Goal: Task Accomplishment & Management: Manage account settings

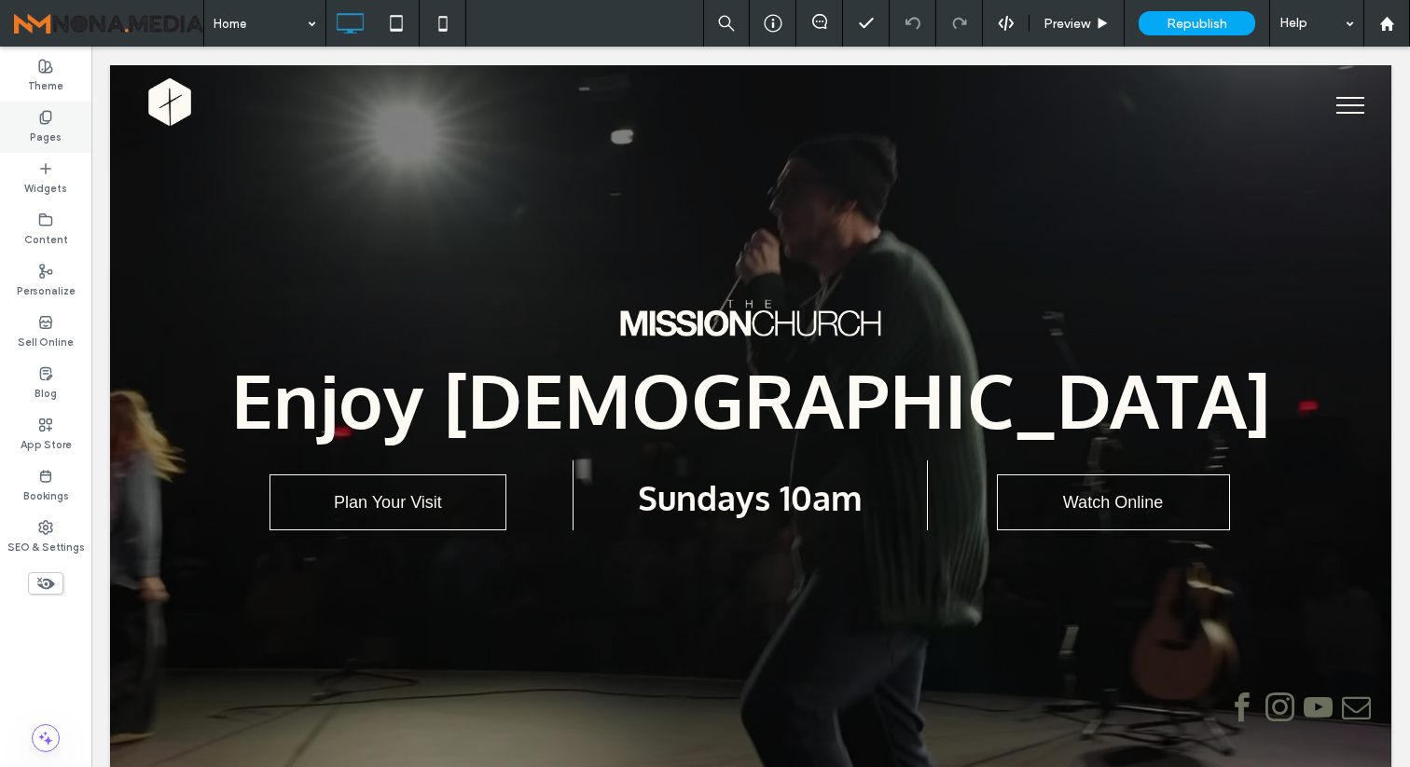
click at [51, 146] on div "Pages" at bounding box center [45, 127] width 91 height 51
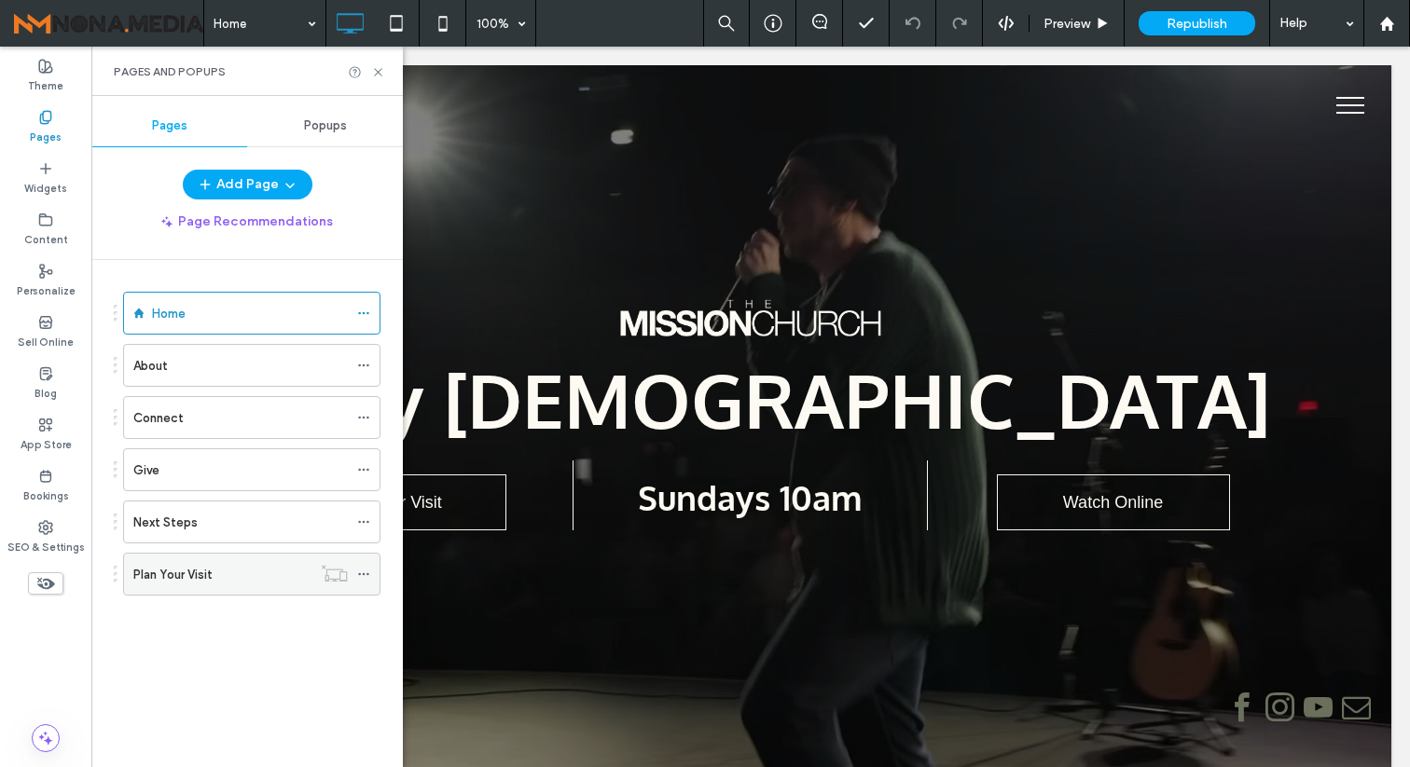
click at [226, 571] on div "Plan Your Visit" at bounding box center [222, 575] width 178 height 20
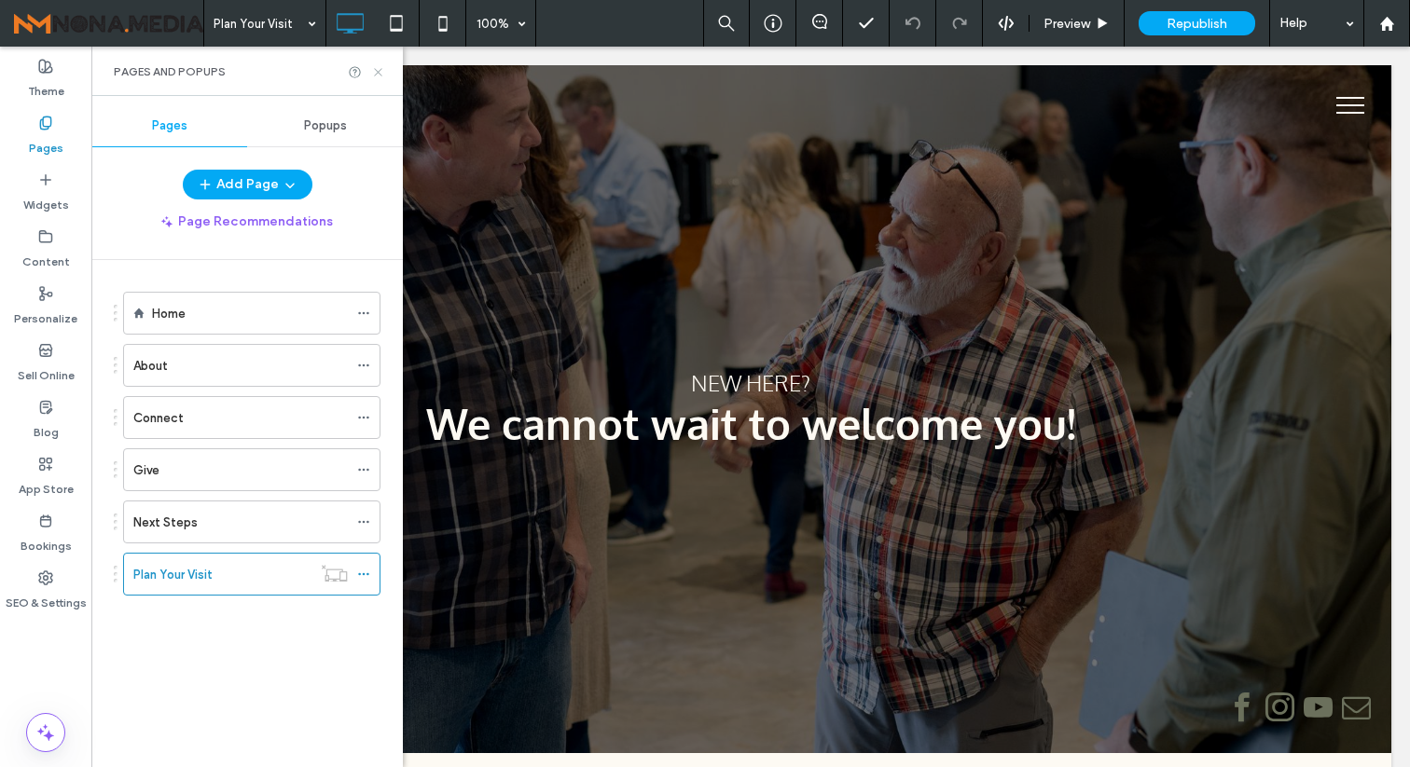
click at [380, 75] on icon at bounding box center [378, 72] width 14 height 14
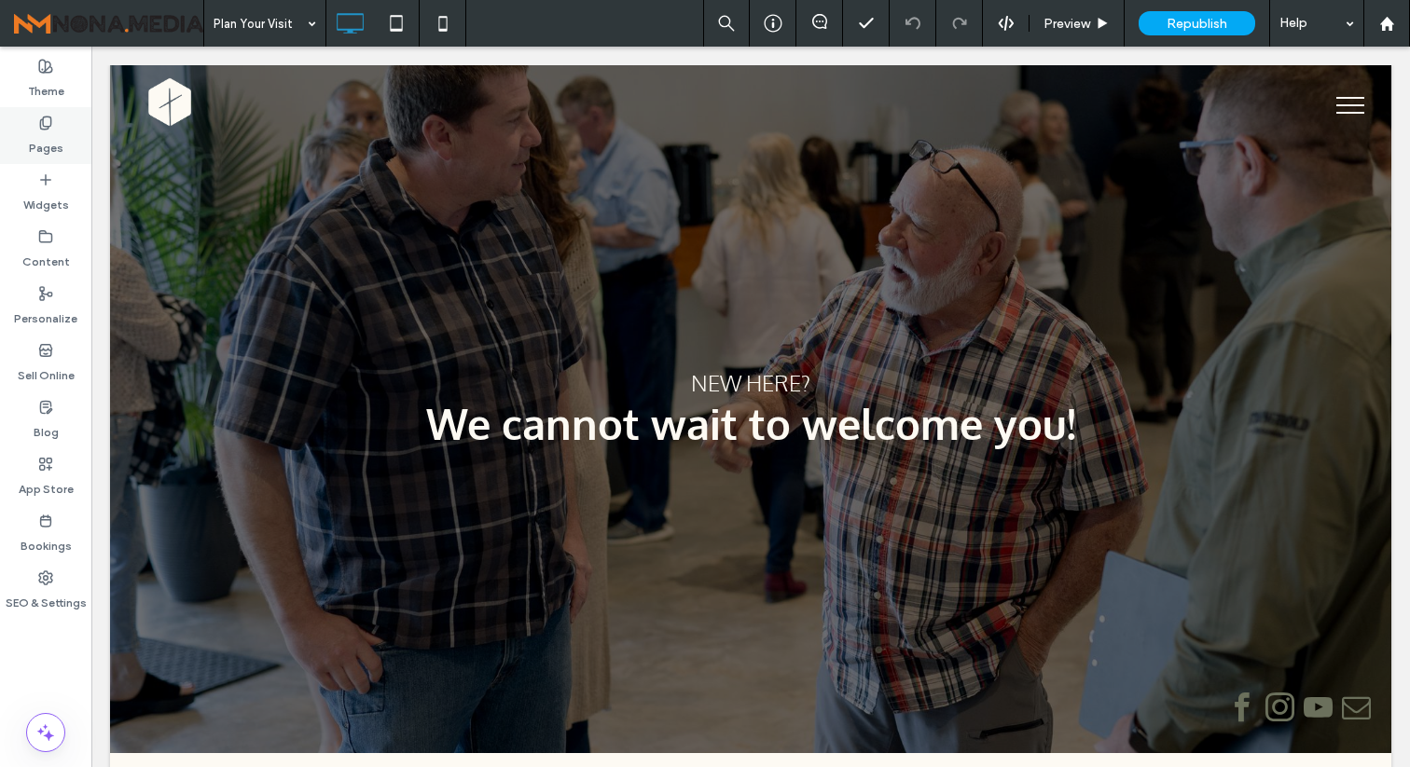
click at [50, 157] on div "Pages" at bounding box center [45, 135] width 91 height 57
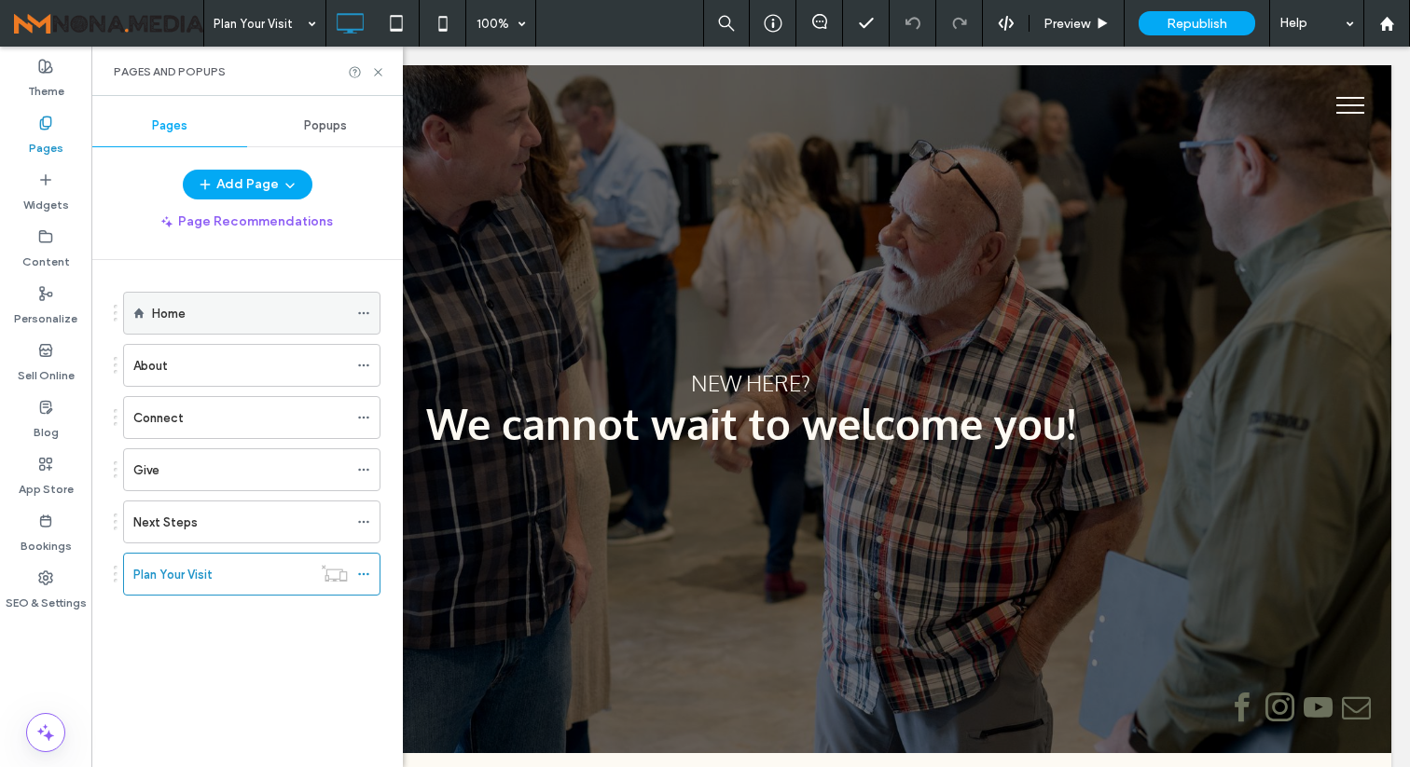
click at [179, 308] on label "Home" at bounding box center [169, 313] width 34 height 33
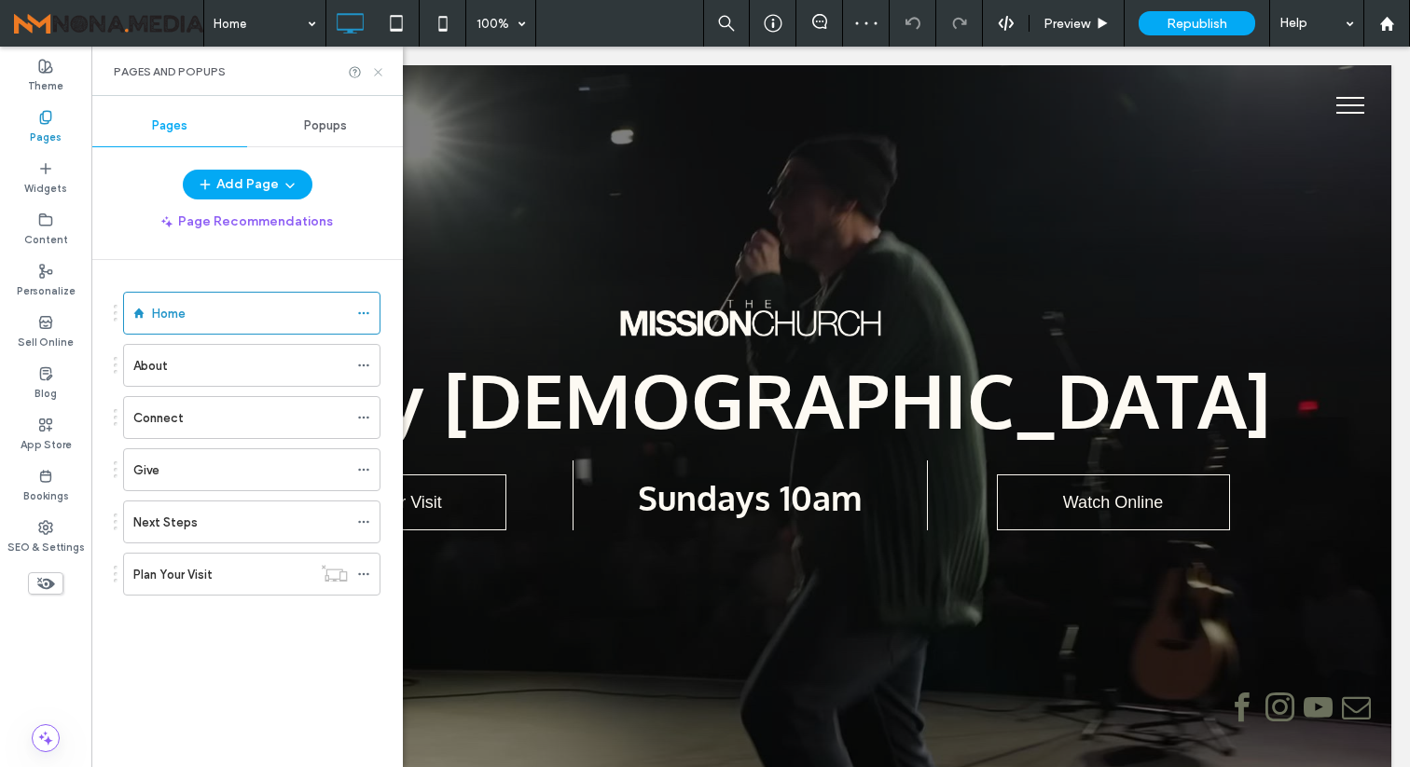
click at [379, 66] on icon at bounding box center [378, 72] width 14 height 14
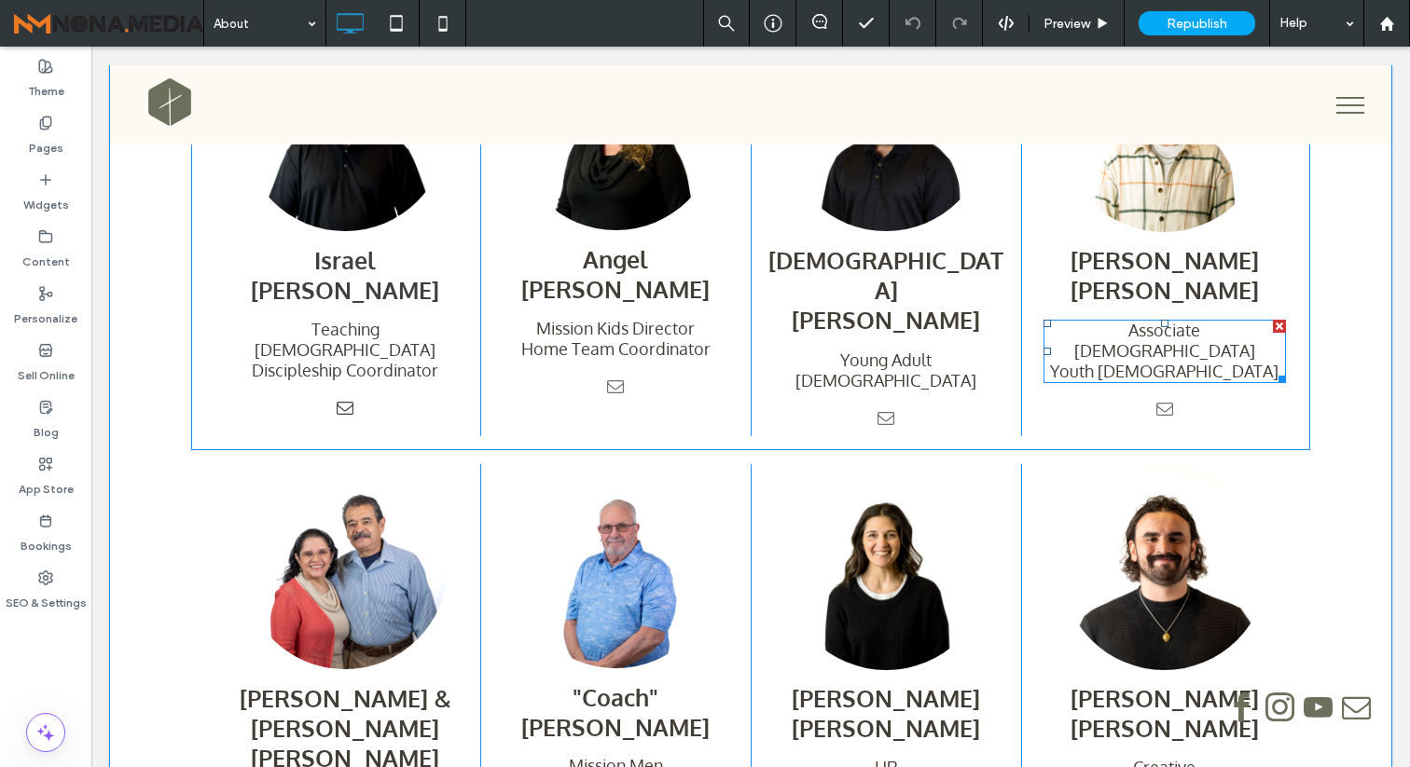
scroll to position [1639, 0]
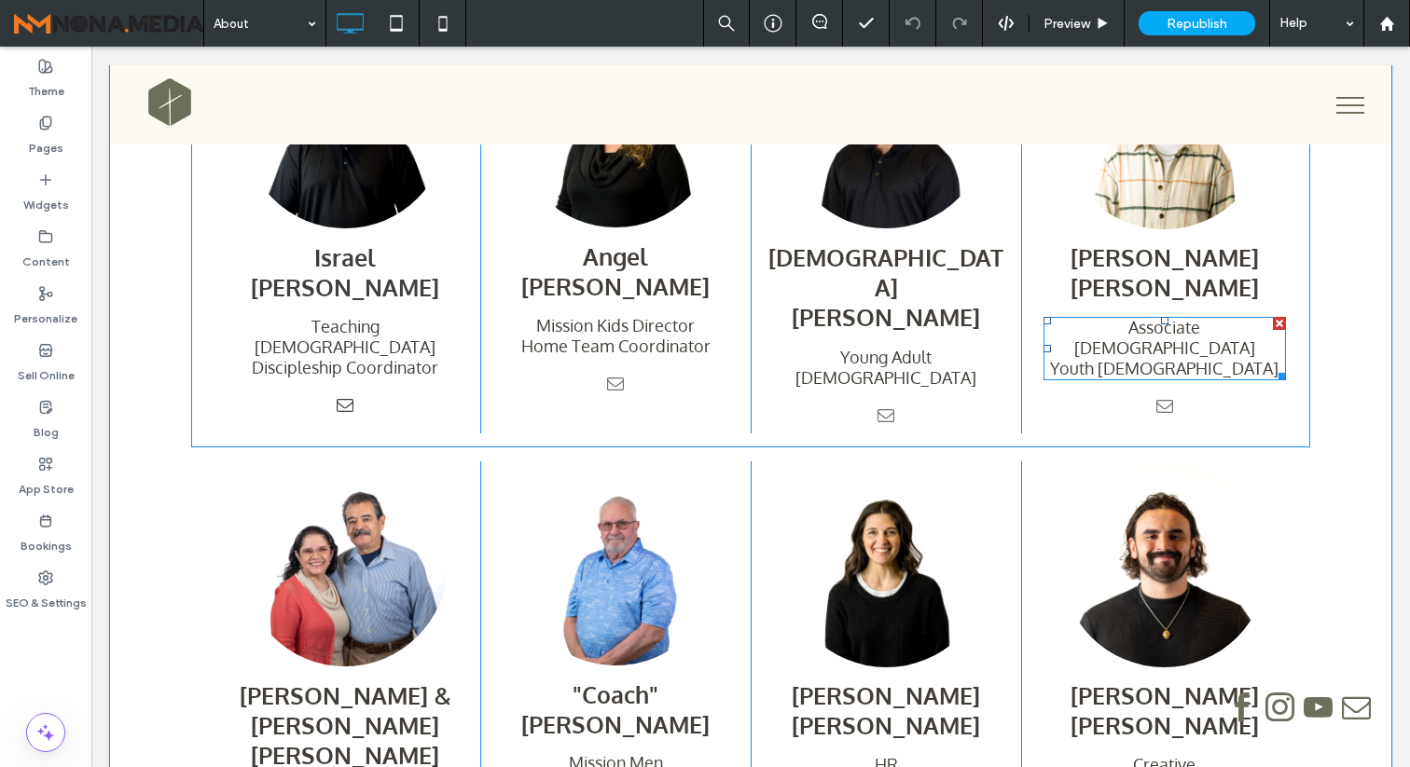
click at [1226, 358] on h4 "Youth Pastor" at bounding box center [1164, 368] width 242 height 21
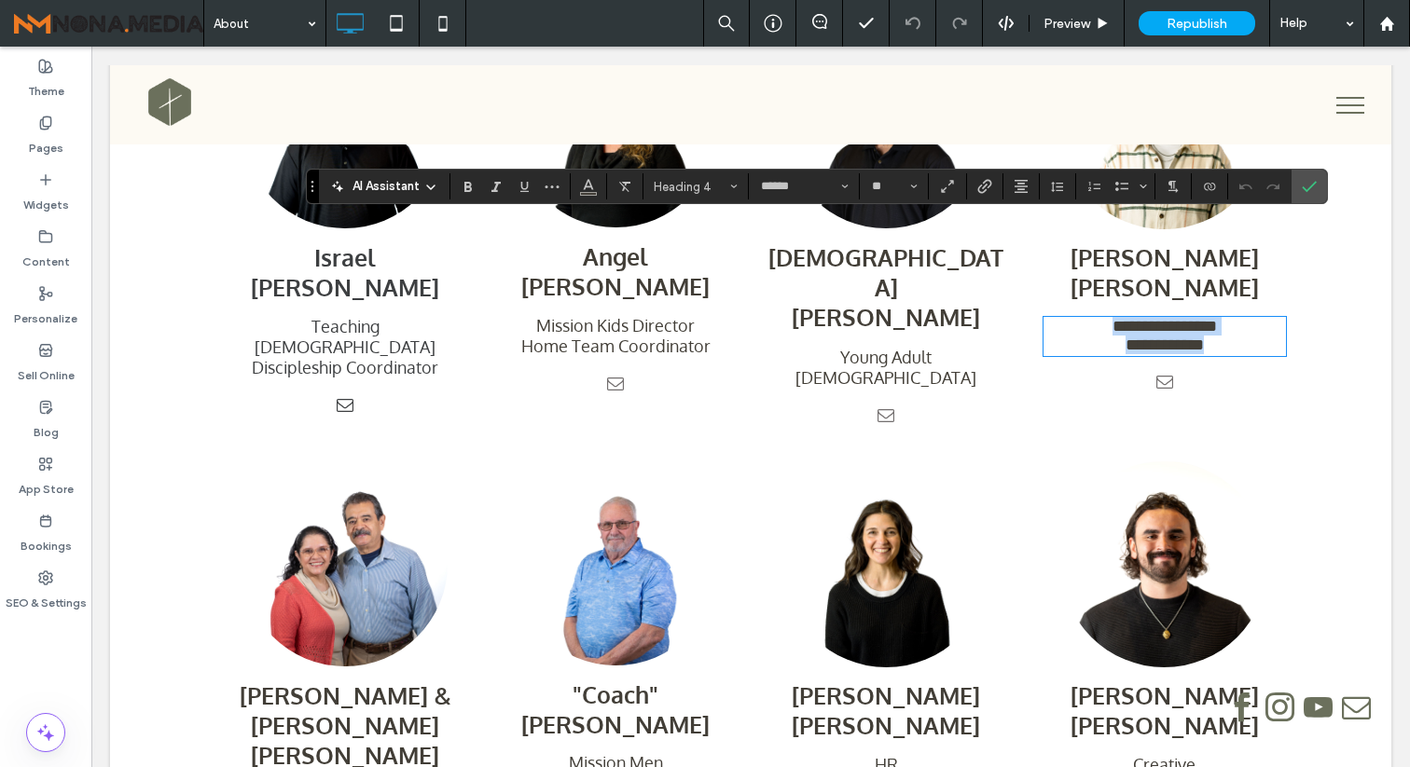
click at [1226, 336] on h4 "**********" at bounding box center [1164, 345] width 242 height 19
click at [1315, 185] on icon "Confirm" at bounding box center [1309, 186] width 15 height 15
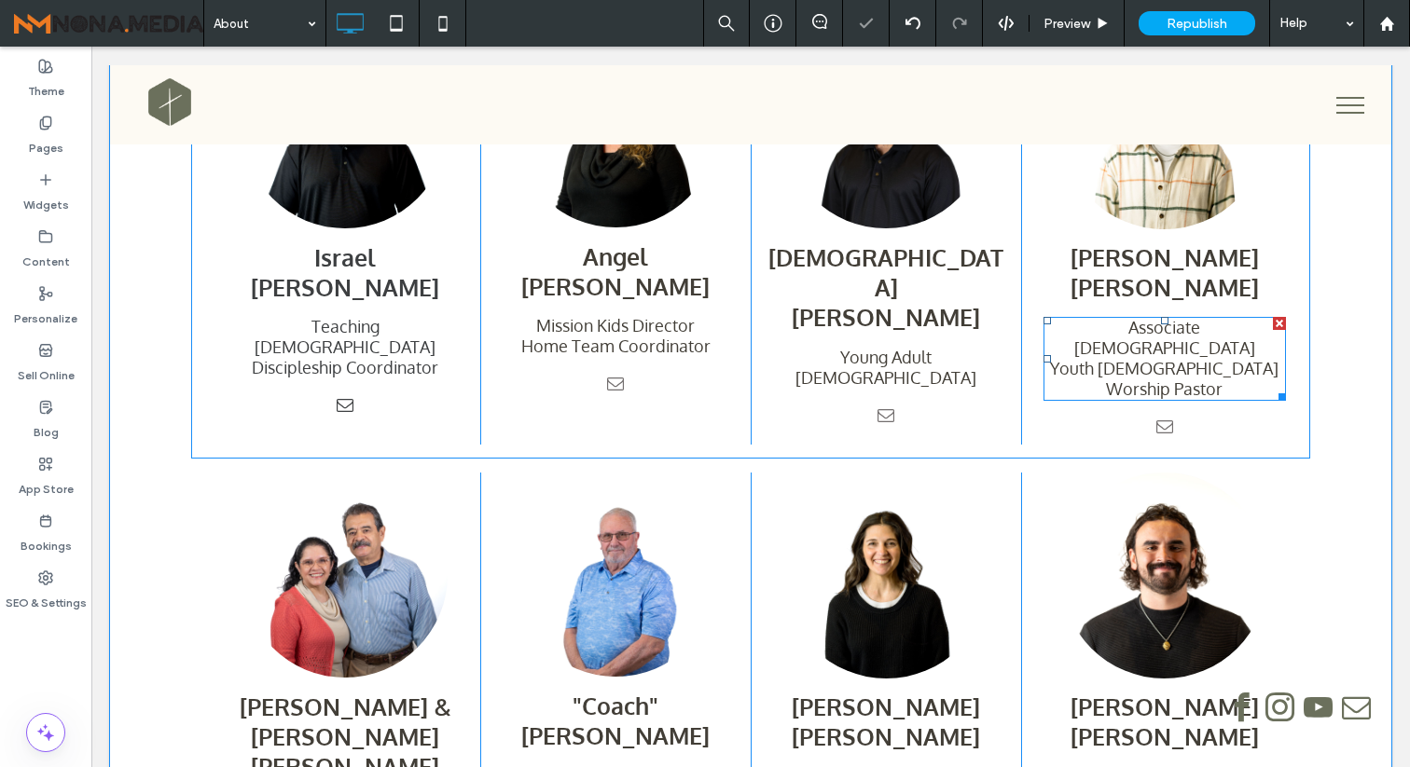
click at [1127, 379] on span "Worship Pastor" at bounding box center [1164, 389] width 117 height 21
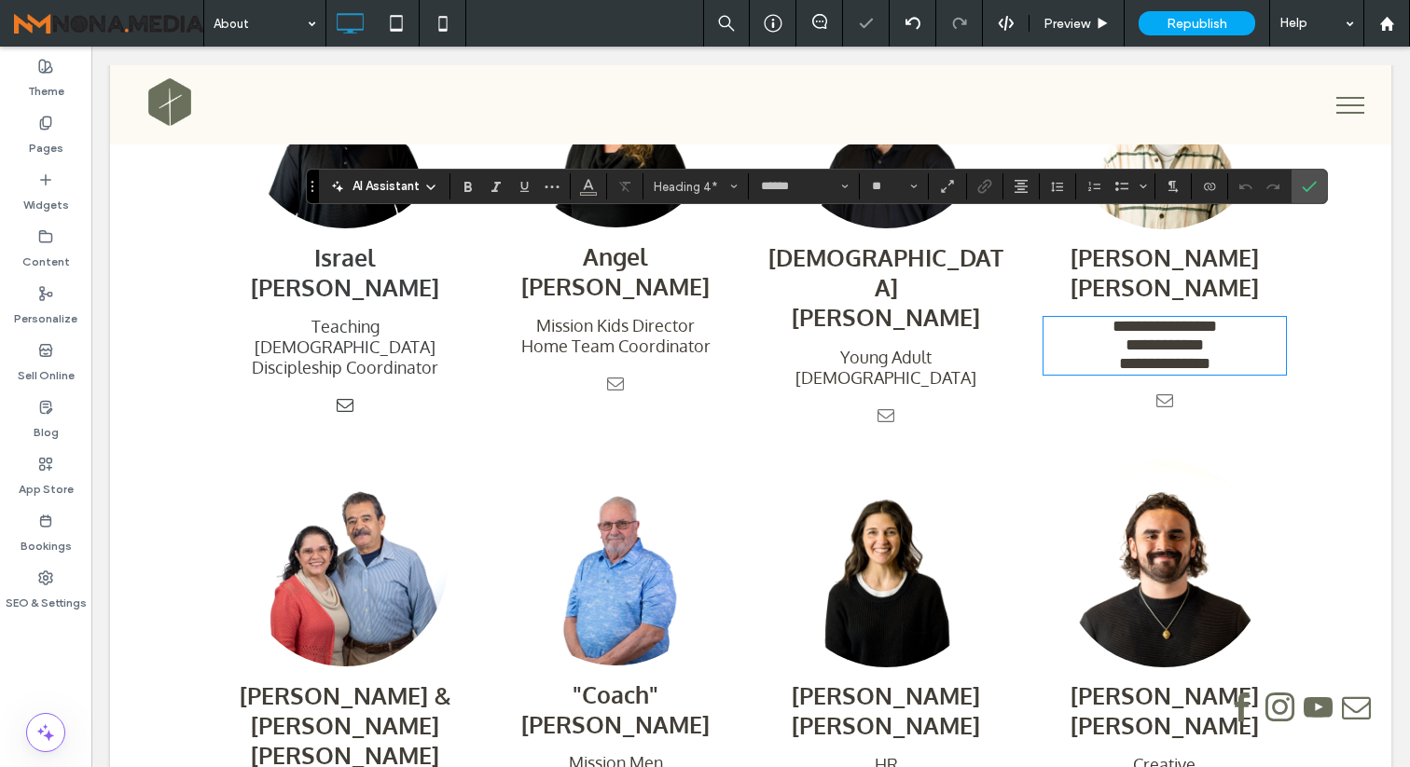
click at [1085, 354] on h4 "**********" at bounding box center [1164, 363] width 242 height 19
click at [1307, 195] on span "Confirm" at bounding box center [1306, 187] width 8 height 34
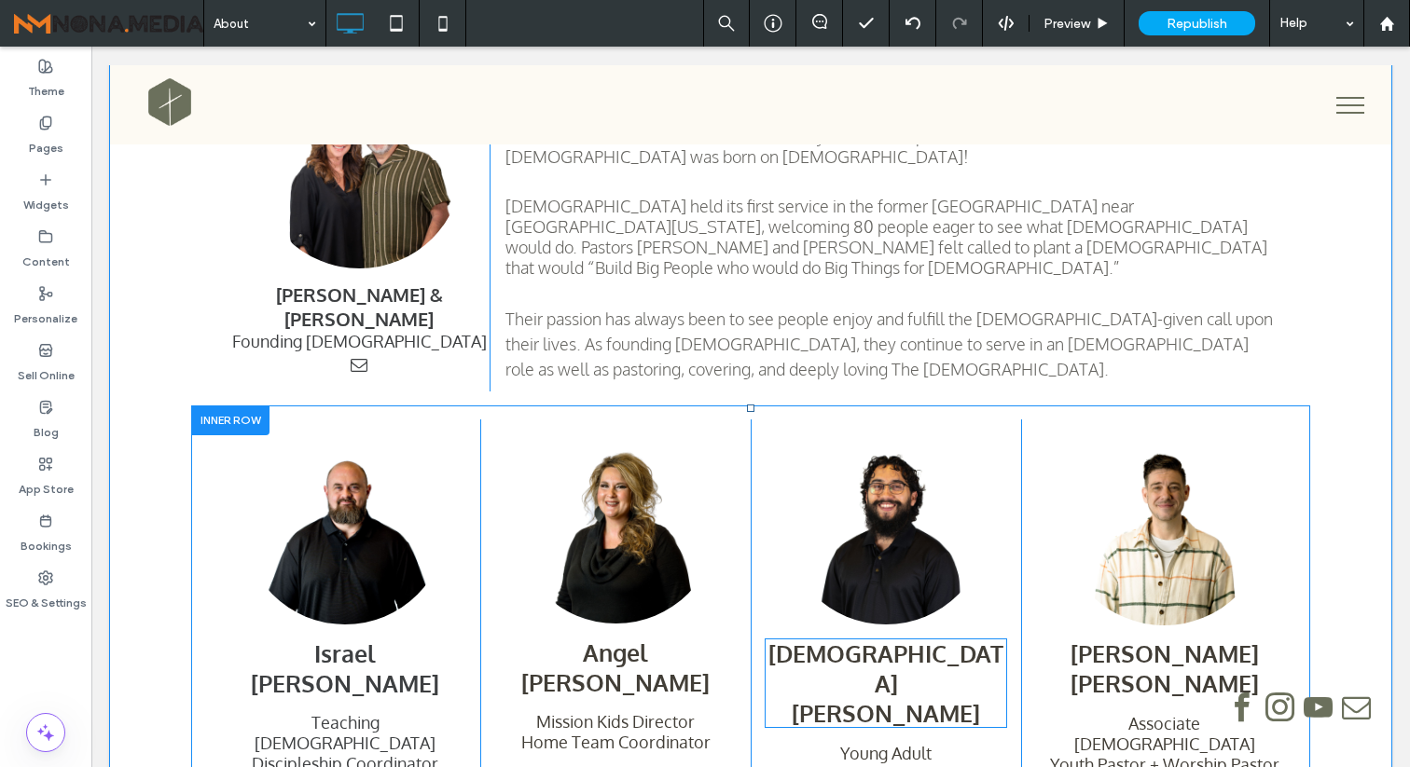
scroll to position [1245, 0]
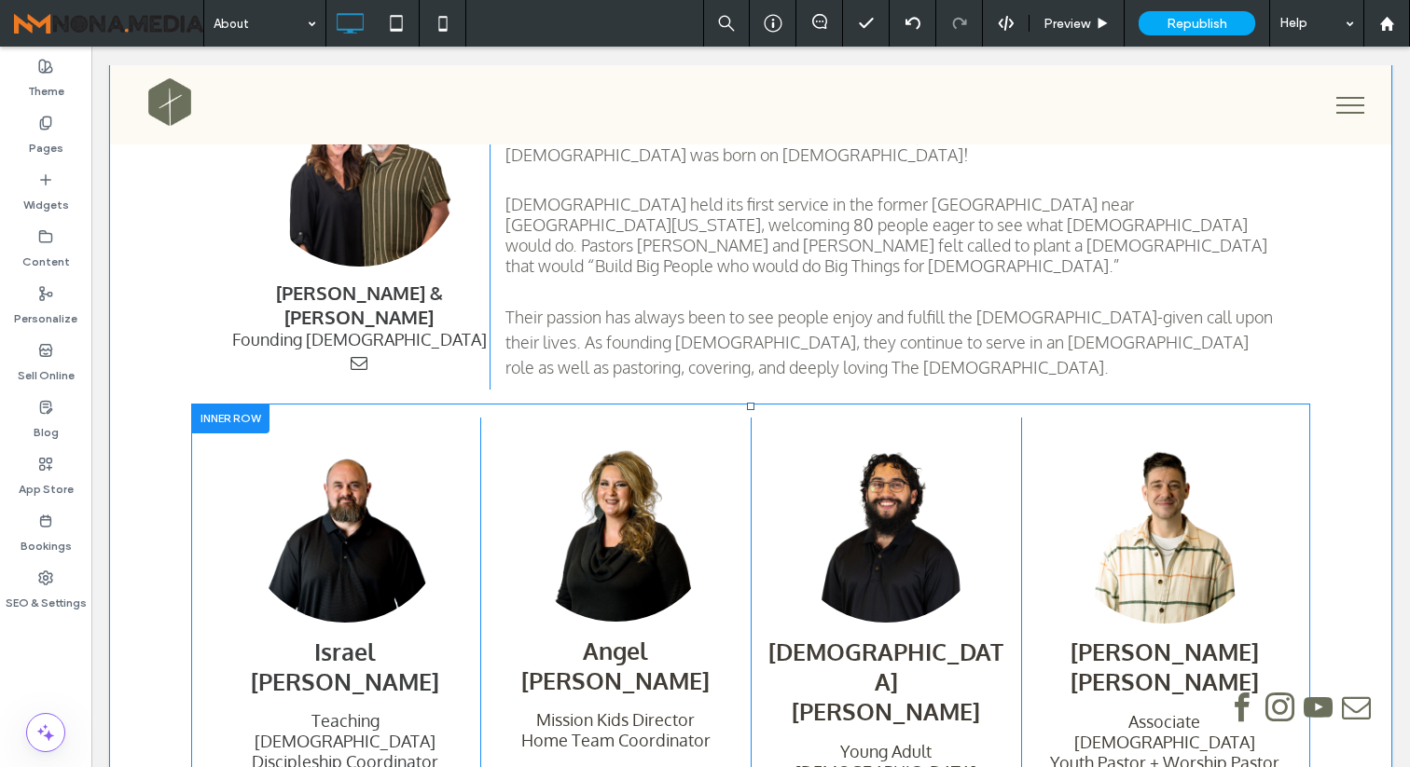
click at [1041, 418] on div "Jeremy Parham Associate Pastor Youth Pastor + Worship Pastor Click To Paste" at bounding box center [1156, 623] width 270 height 410
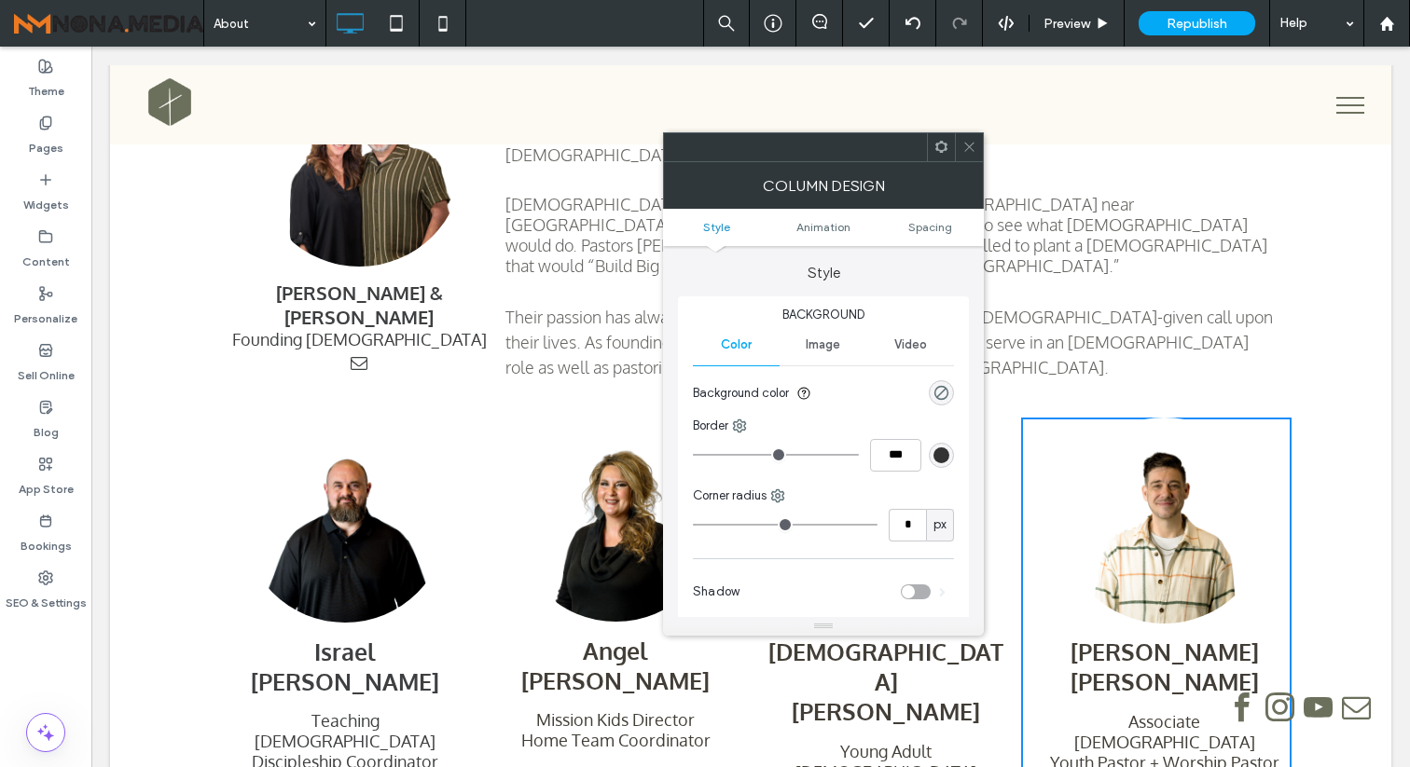
click at [970, 149] on icon at bounding box center [969, 147] width 14 height 14
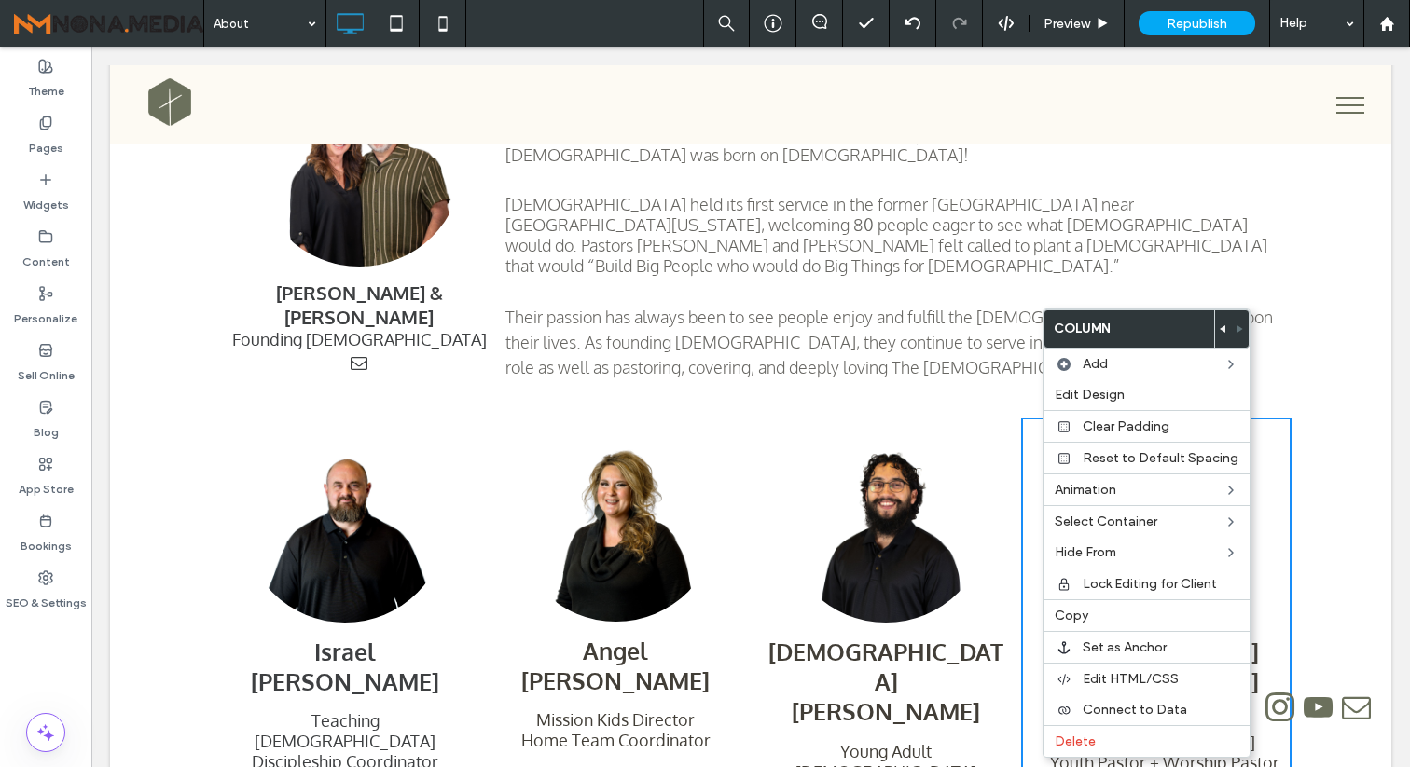
click at [1222, 330] on div at bounding box center [1223, 328] width 17 height 37
click at [1221, 330] on icon at bounding box center [1223, 328] width 7 height 7
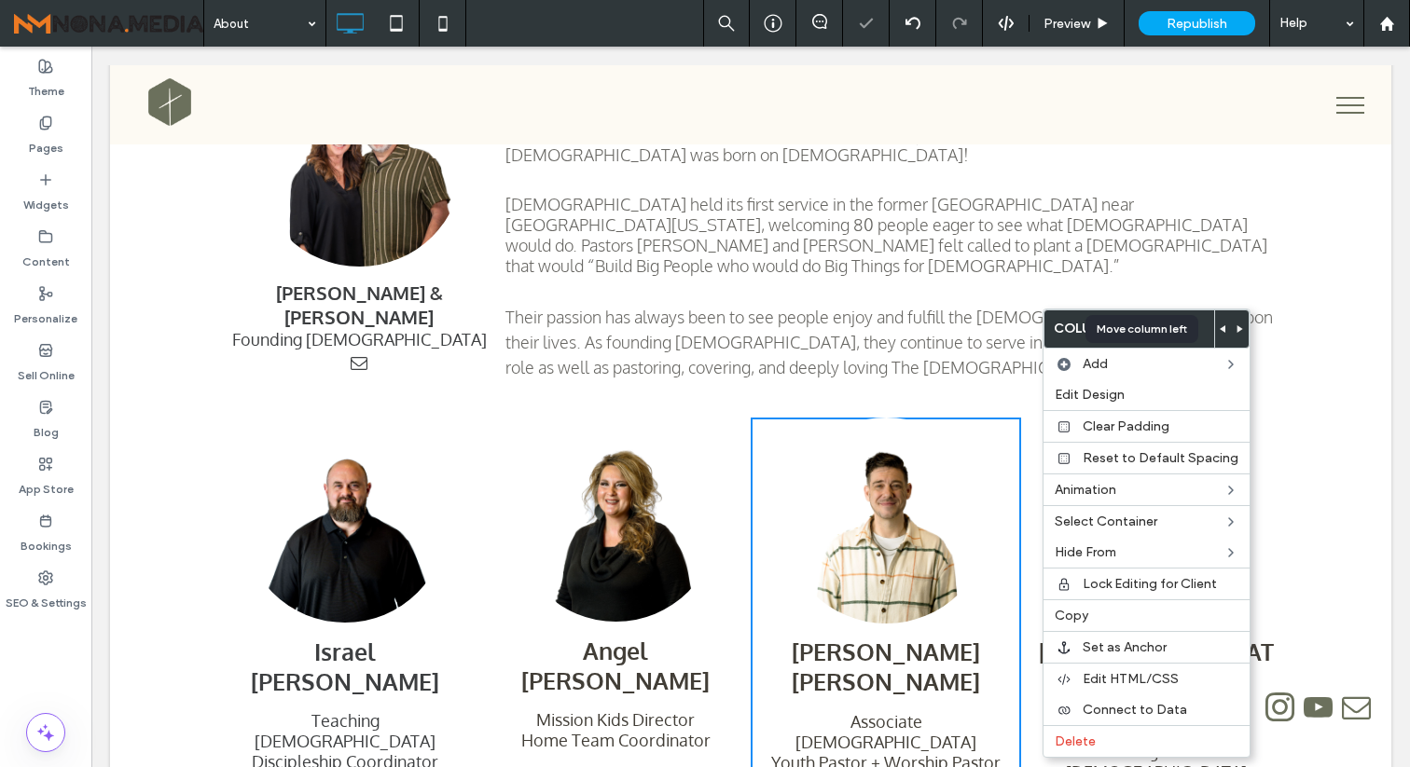
click at [1221, 330] on icon at bounding box center [1223, 328] width 7 height 7
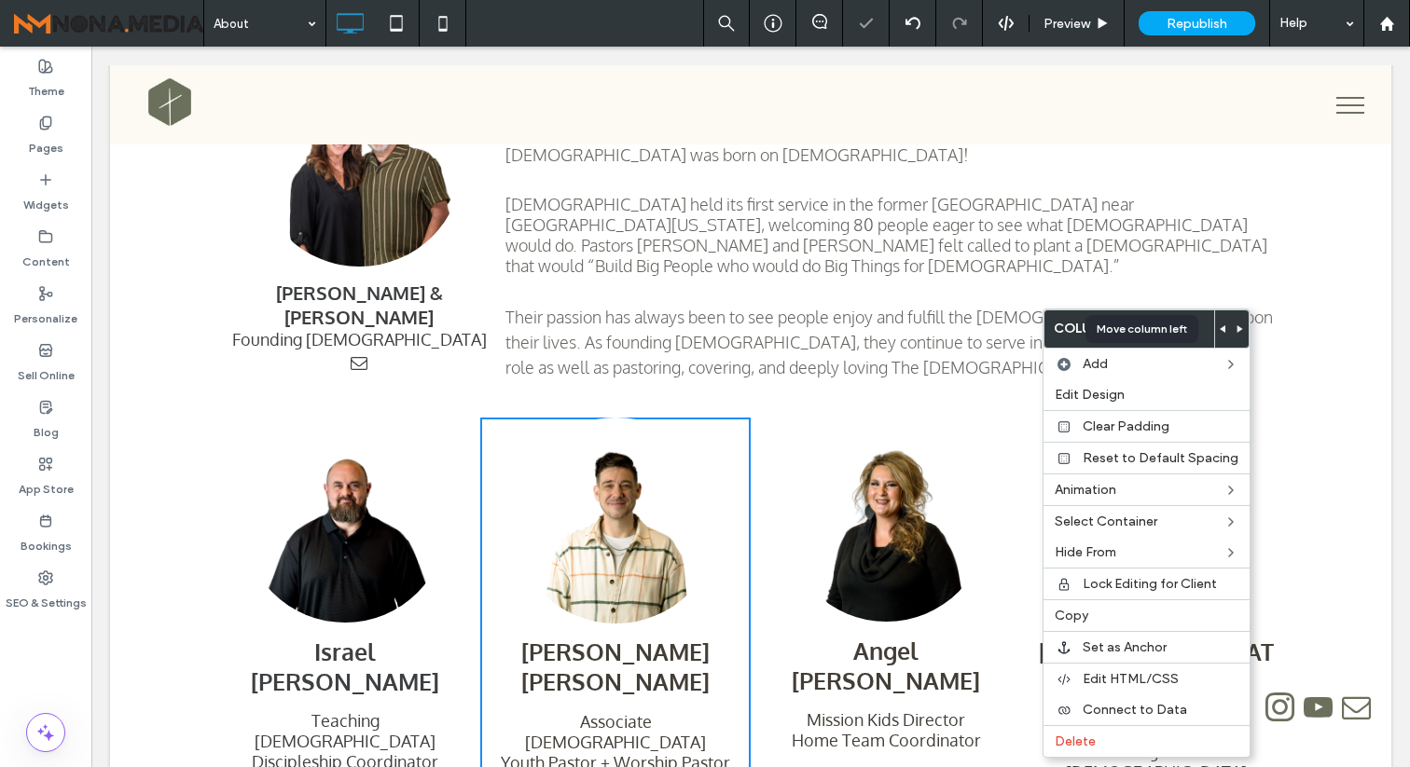
click at [1221, 330] on icon at bounding box center [1223, 328] width 7 height 7
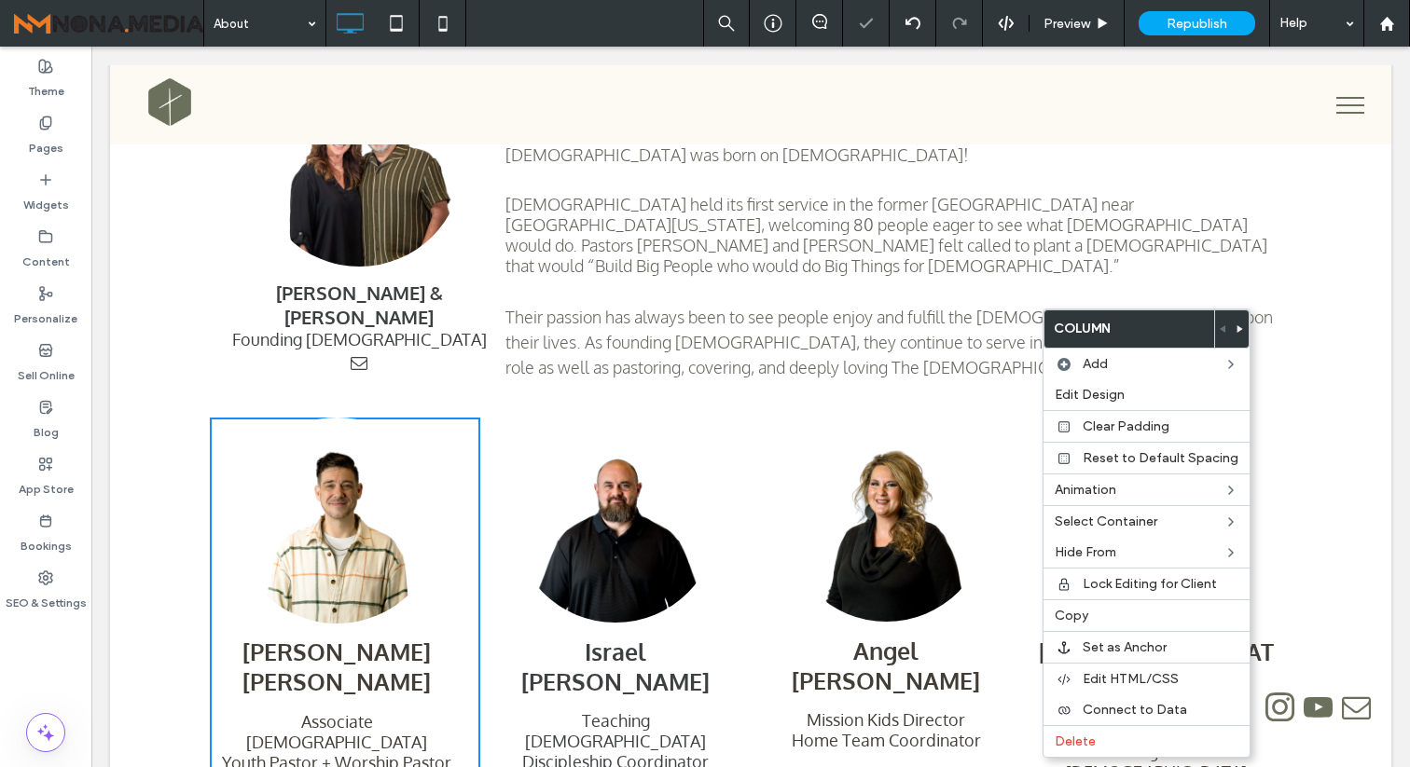
click at [1330, 310] on div "Our Team Click To Paste Deven & Kathy Pedeaux Founding Pastors Click To Paste I…" at bounding box center [750, 626] width 1281 height 1273
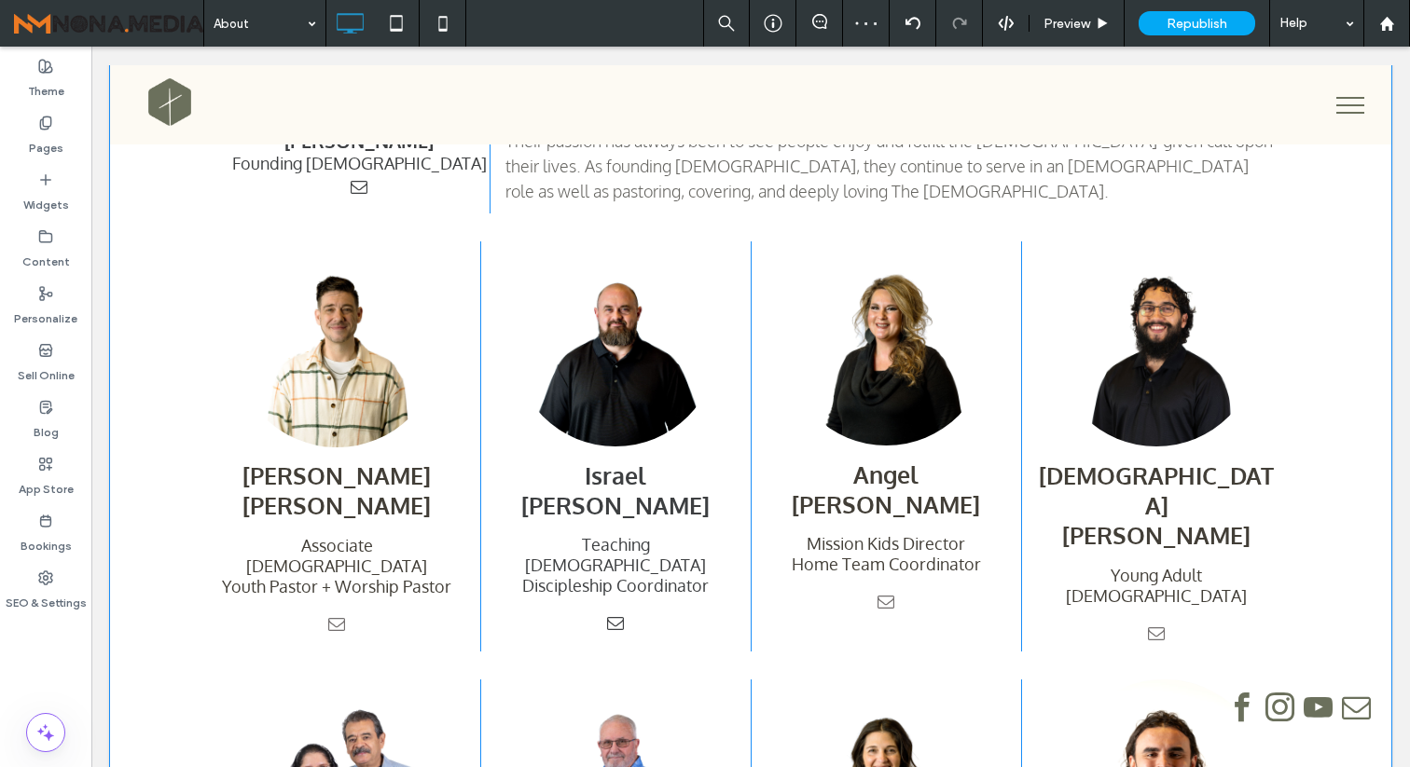
scroll to position [1427, 0]
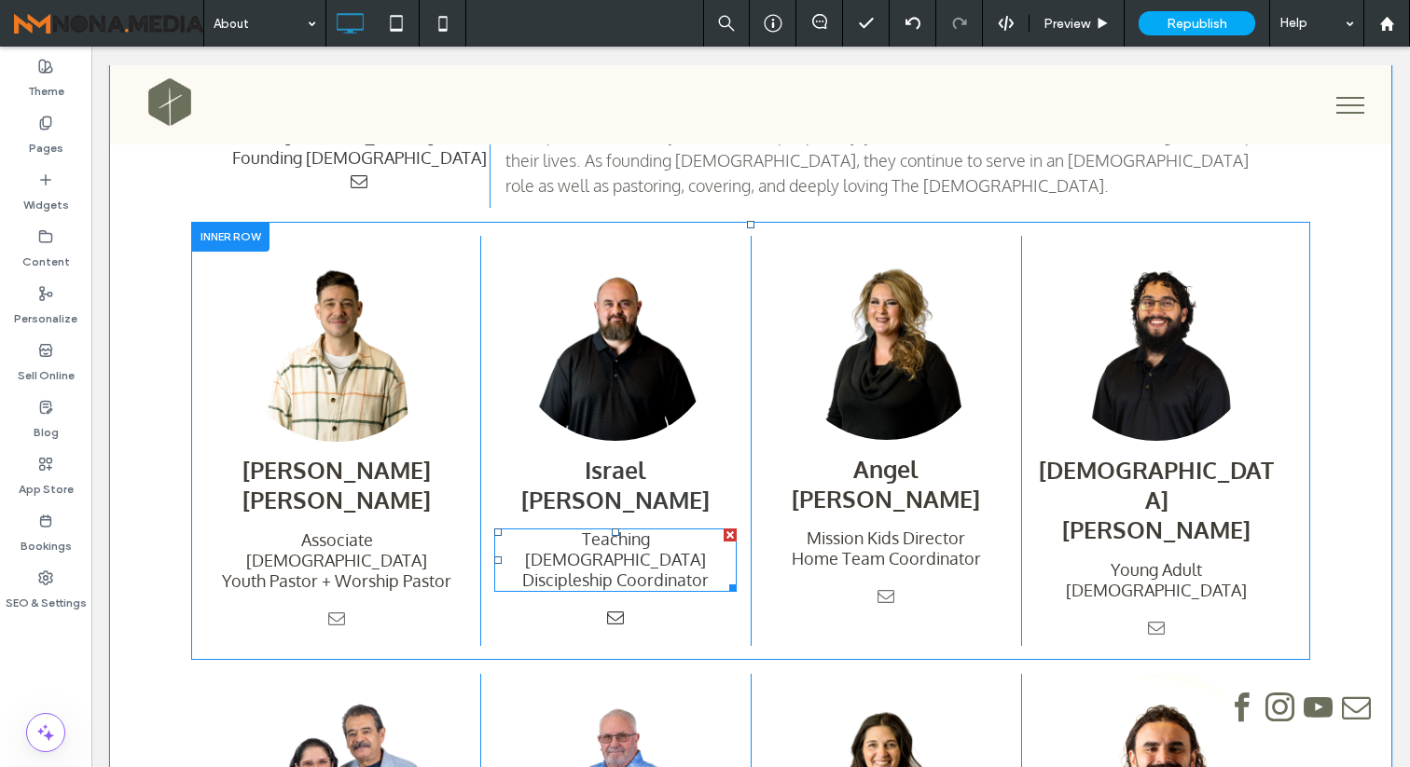
click at [705, 570] on span "Discipleship Coordinator" at bounding box center [615, 580] width 186 height 21
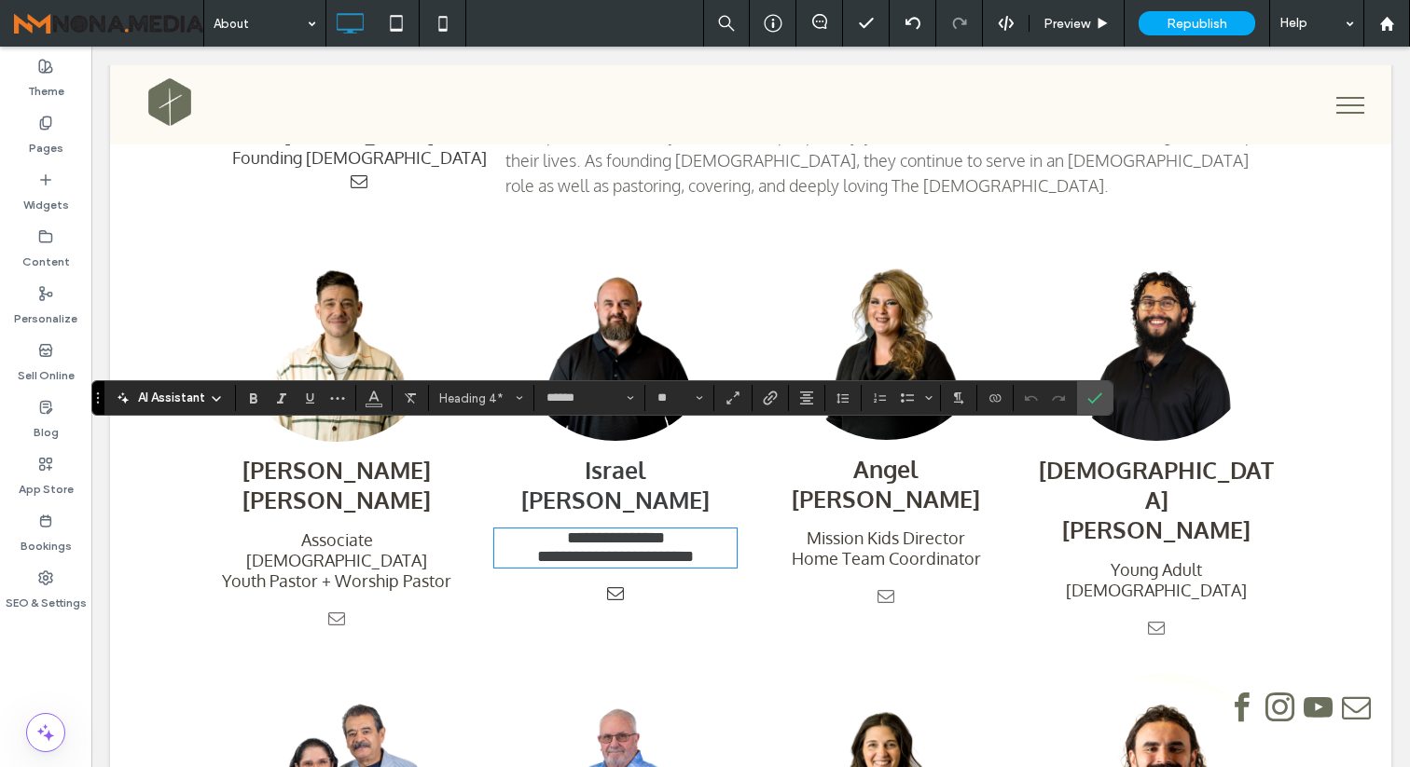
click at [710, 547] on h4 "**********" at bounding box center [615, 556] width 242 height 19
drag, startPoint x: 715, startPoint y: 469, endPoint x: 528, endPoint y: 468, distance: 187.4
click at [528, 547] on h4 "**********" at bounding box center [615, 556] width 242 height 19
click at [1098, 397] on icon "Confirm" at bounding box center [1094, 398] width 15 height 15
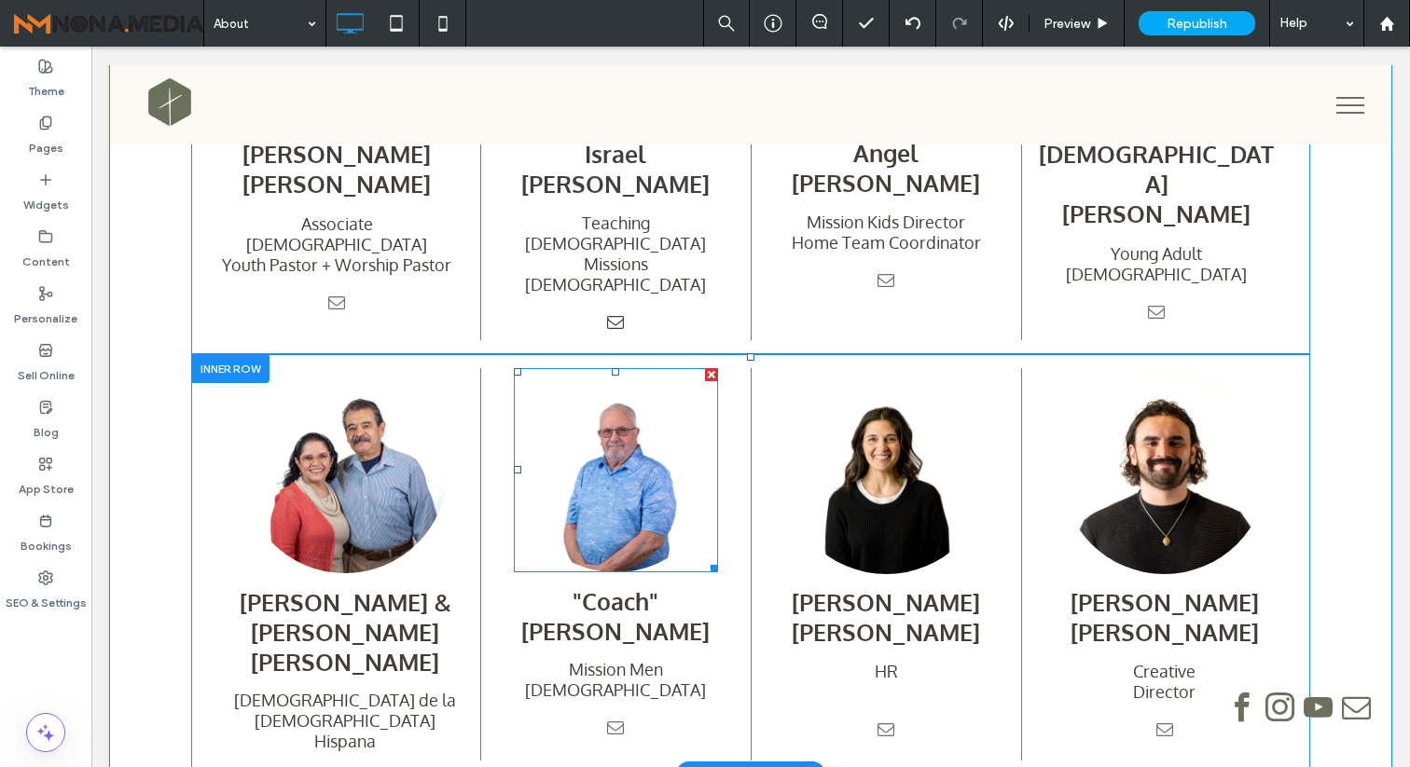
scroll to position [1749, 0]
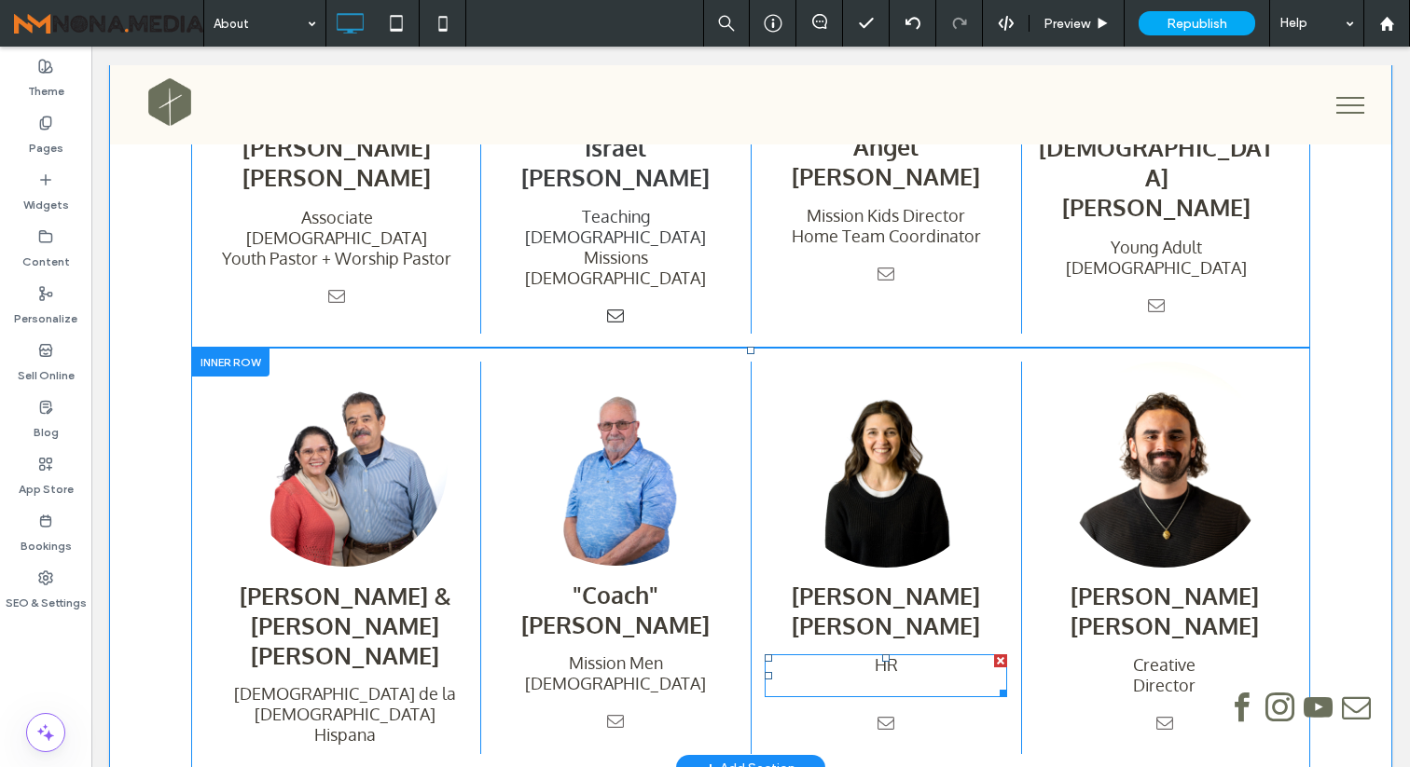
click at [912, 655] on h4 "HR" at bounding box center [886, 665] width 242 height 21
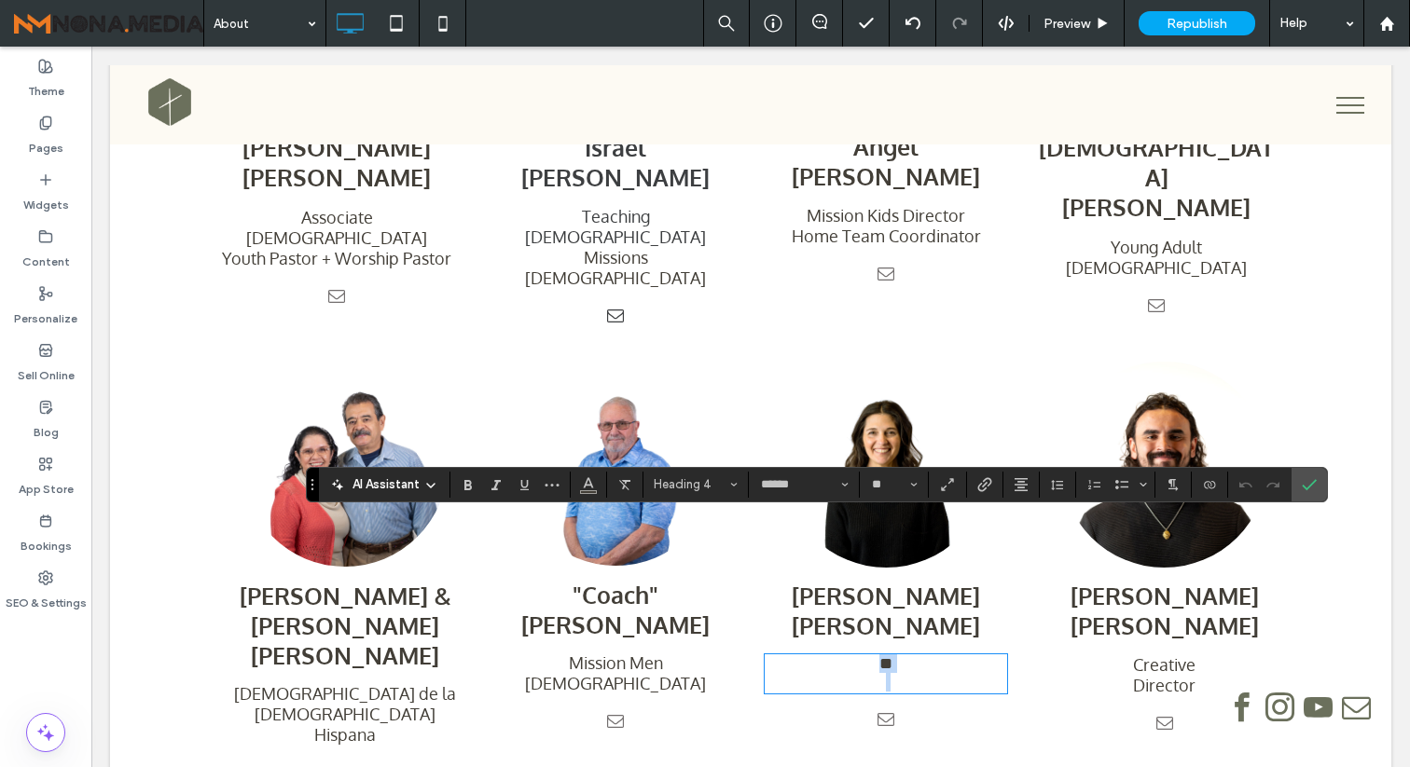
click at [912, 655] on h4 "**" at bounding box center [886, 664] width 242 height 19
drag, startPoint x: 1303, startPoint y: 494, endPoint x: 1212, endPoint y: 447, distance: 103.0
click at [1303, 494] on span "Confirm" at bounding box center [1306, 485] width 8 height 34
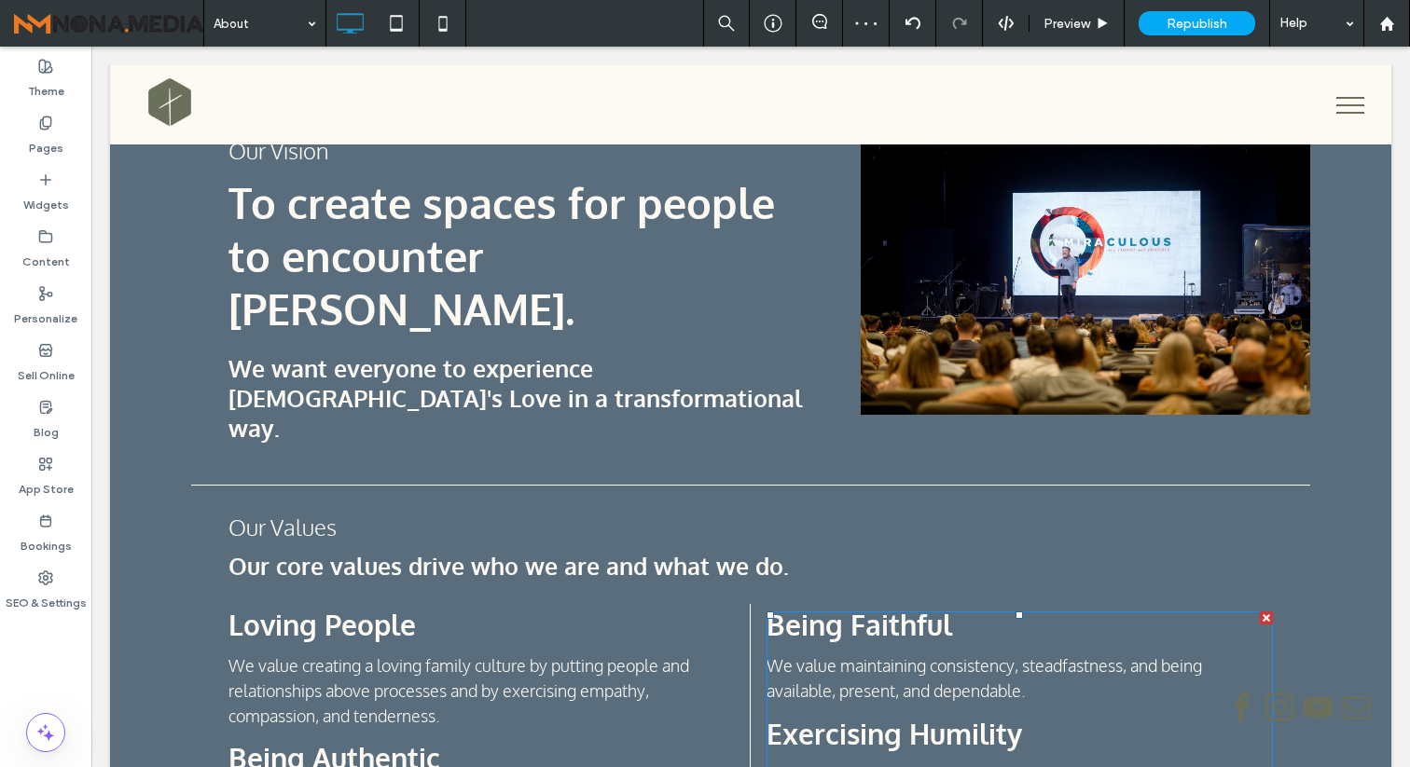
scroll to position [0, 0]
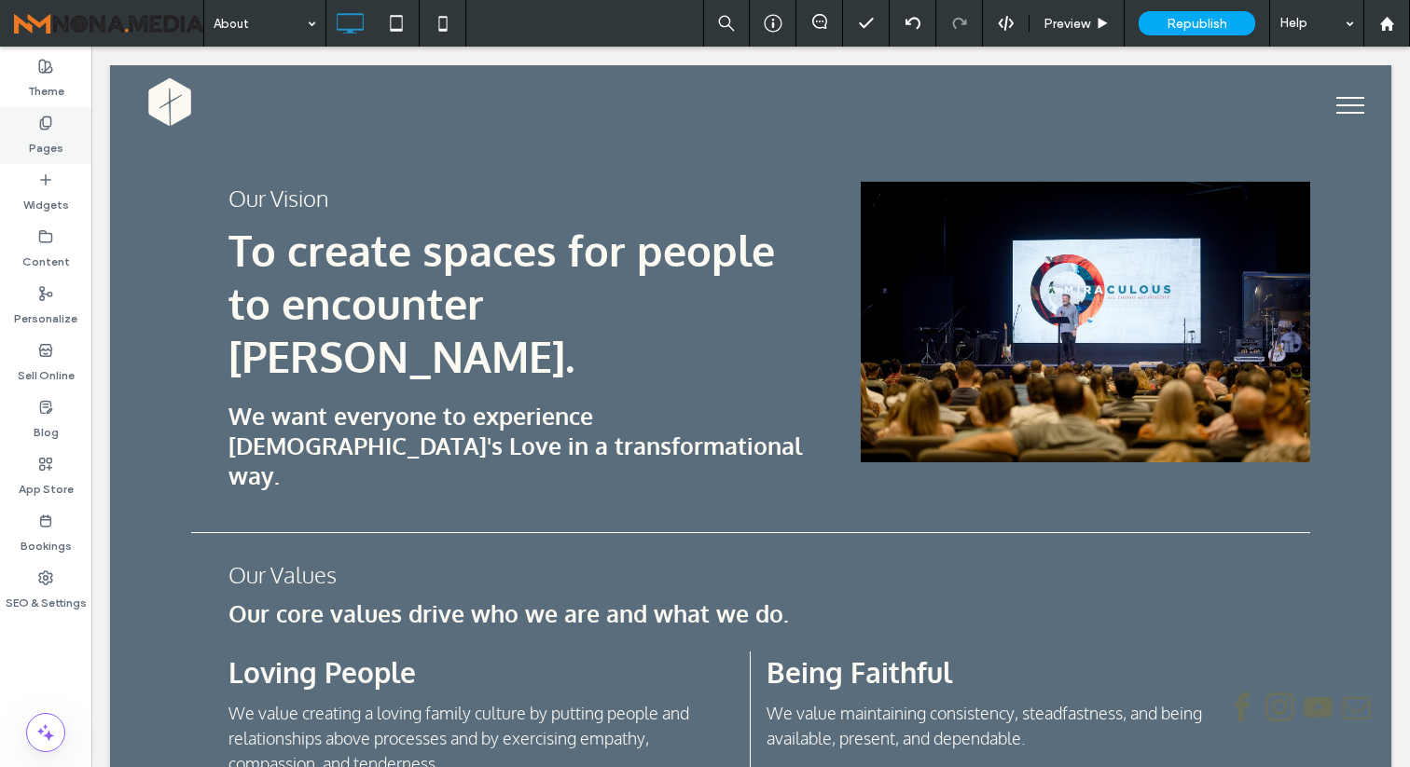
click at [55, 134] on label "Pages" at bounding box center [46, 144] width 34 height 26
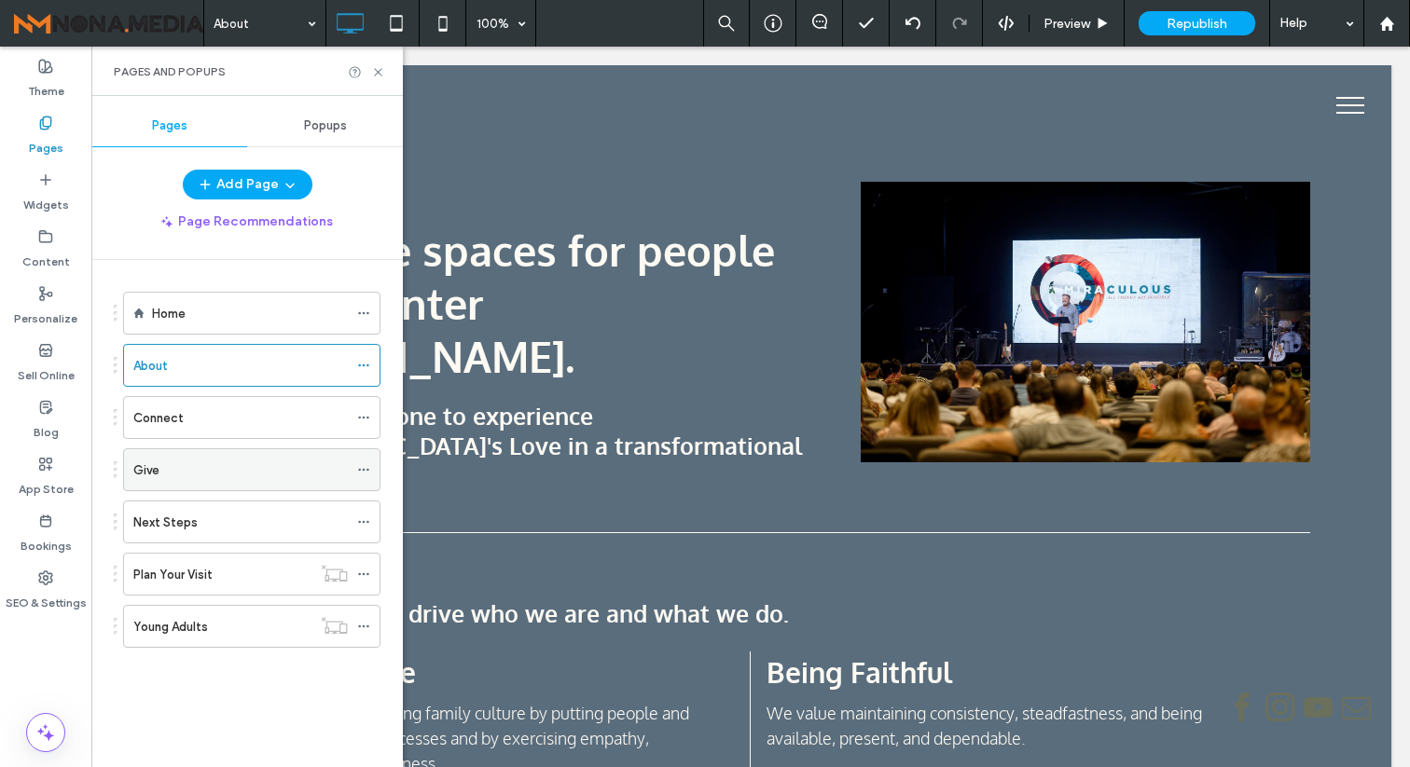
click at [267, 472] on div "Give" at bounding box center [240, 471] width 214 height 20
click at [377, 69] on icon at bounding box center [378, 72] width 14 height 14
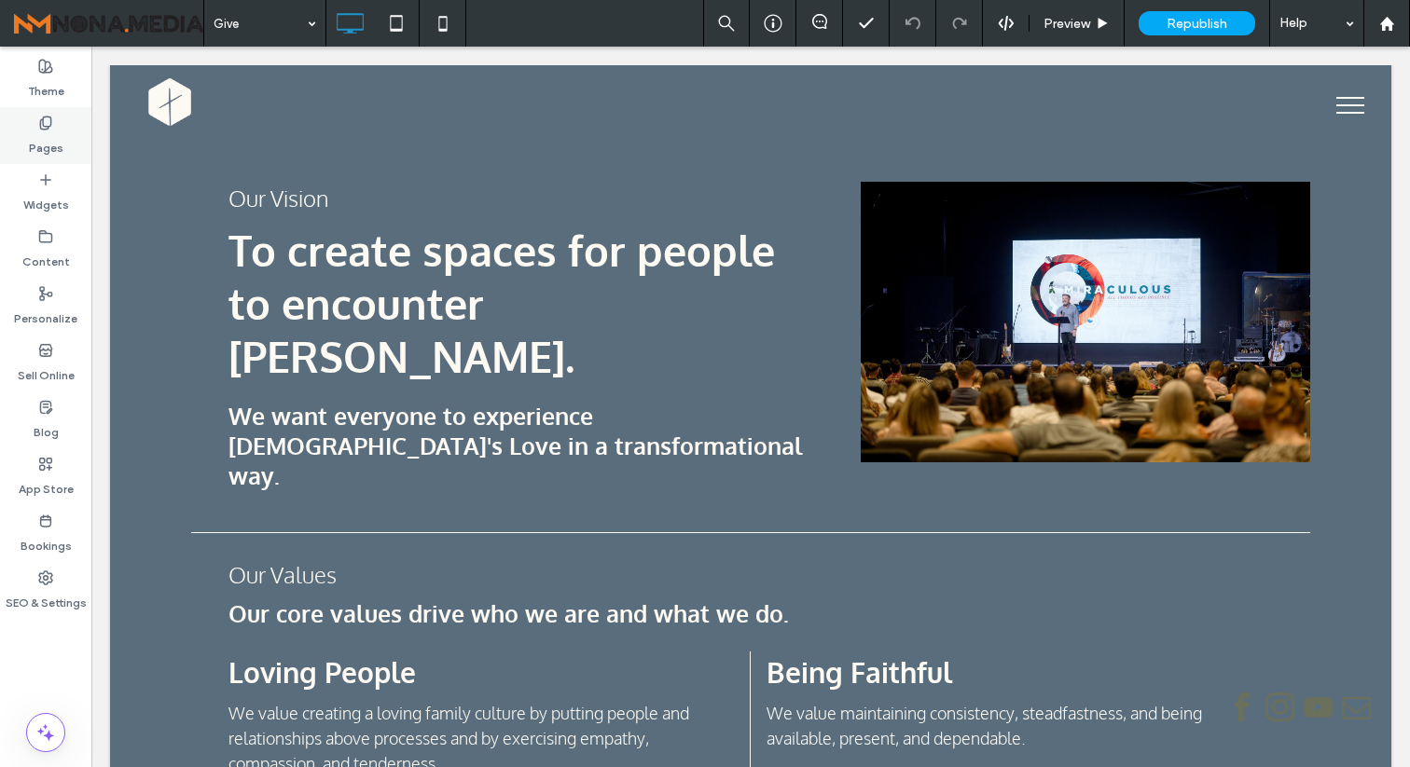
click at [74, 126] on div "Pages" at bounding box center [45, 135] width 91 height 57
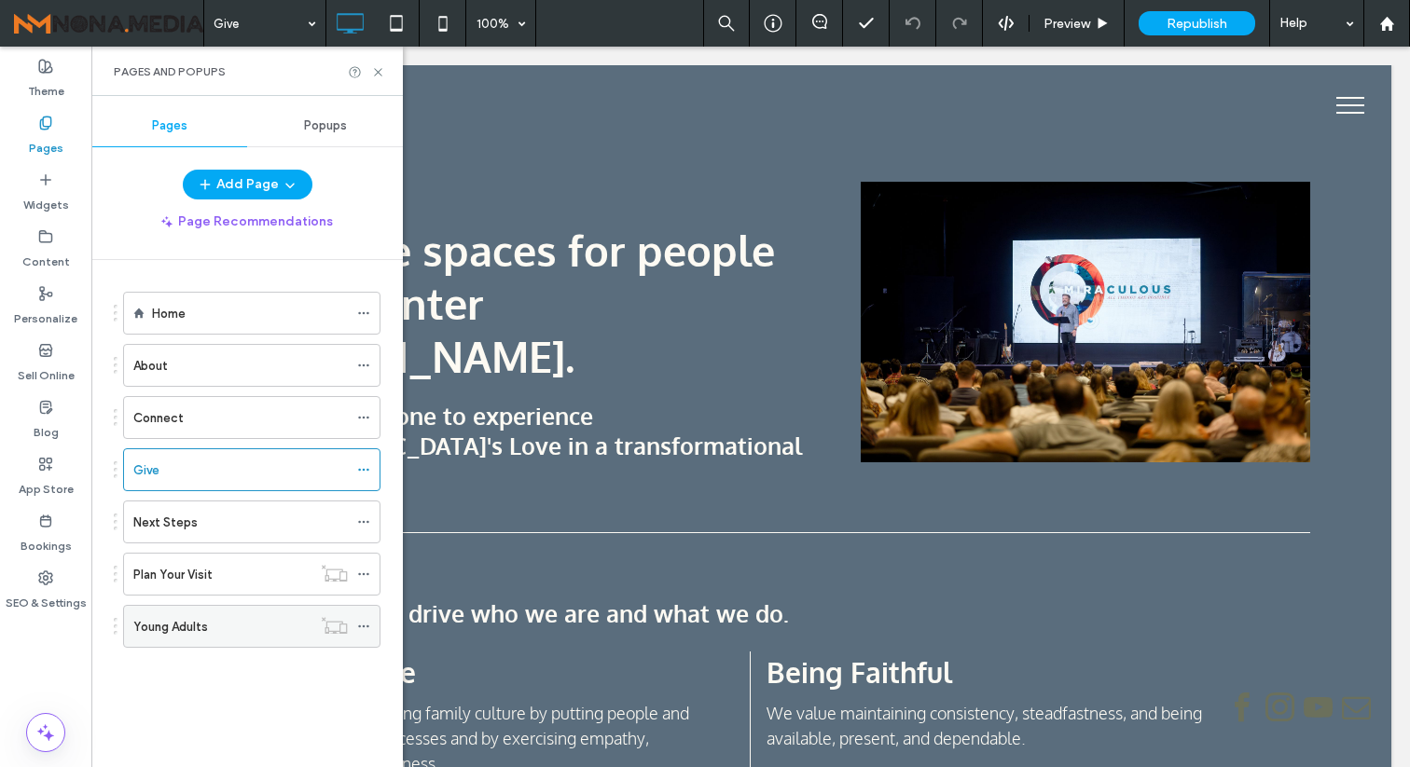
click at [230, 619] on div "Young Adults" at bounding box center [222, 627] width 178 height 20
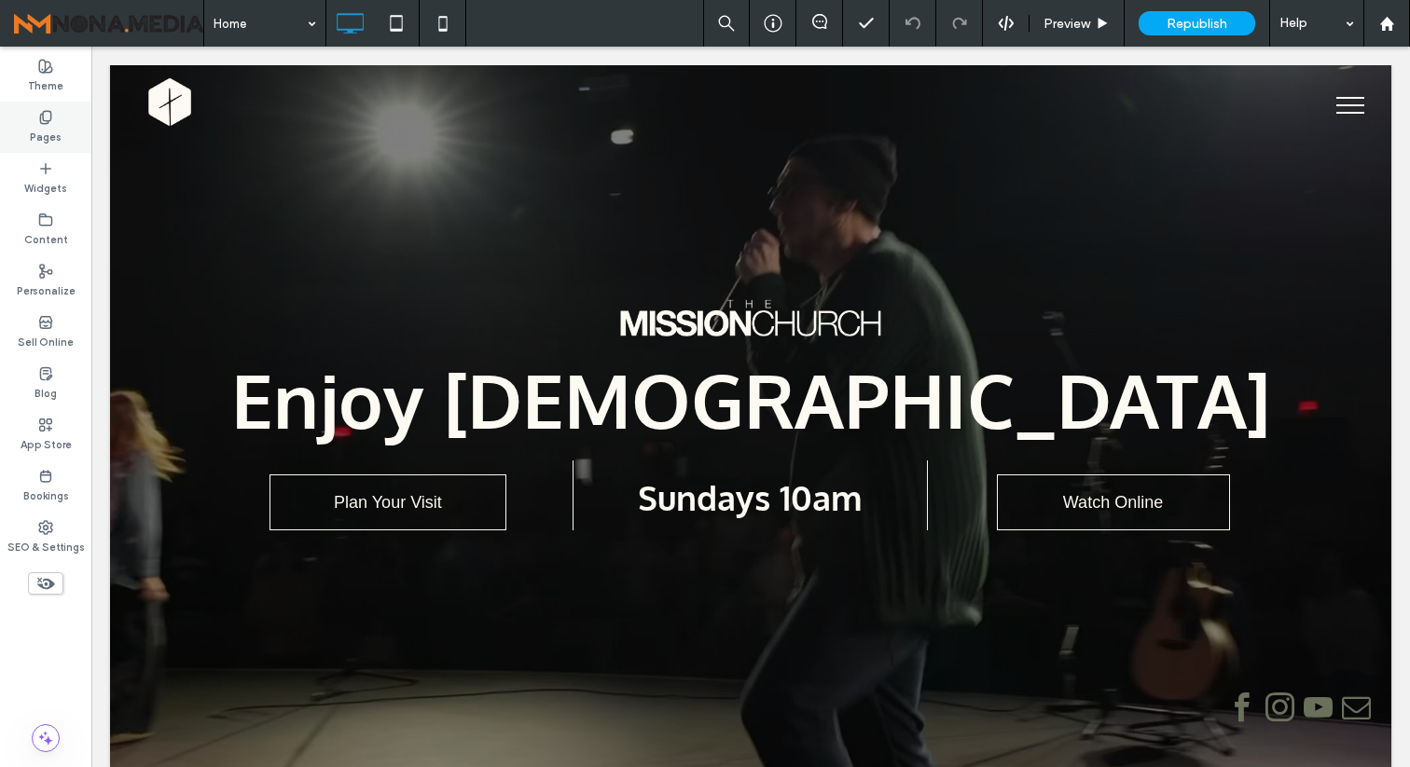
click at [72, 118] on div "Pages" at bounding box center [45, 127] width 91 height 51
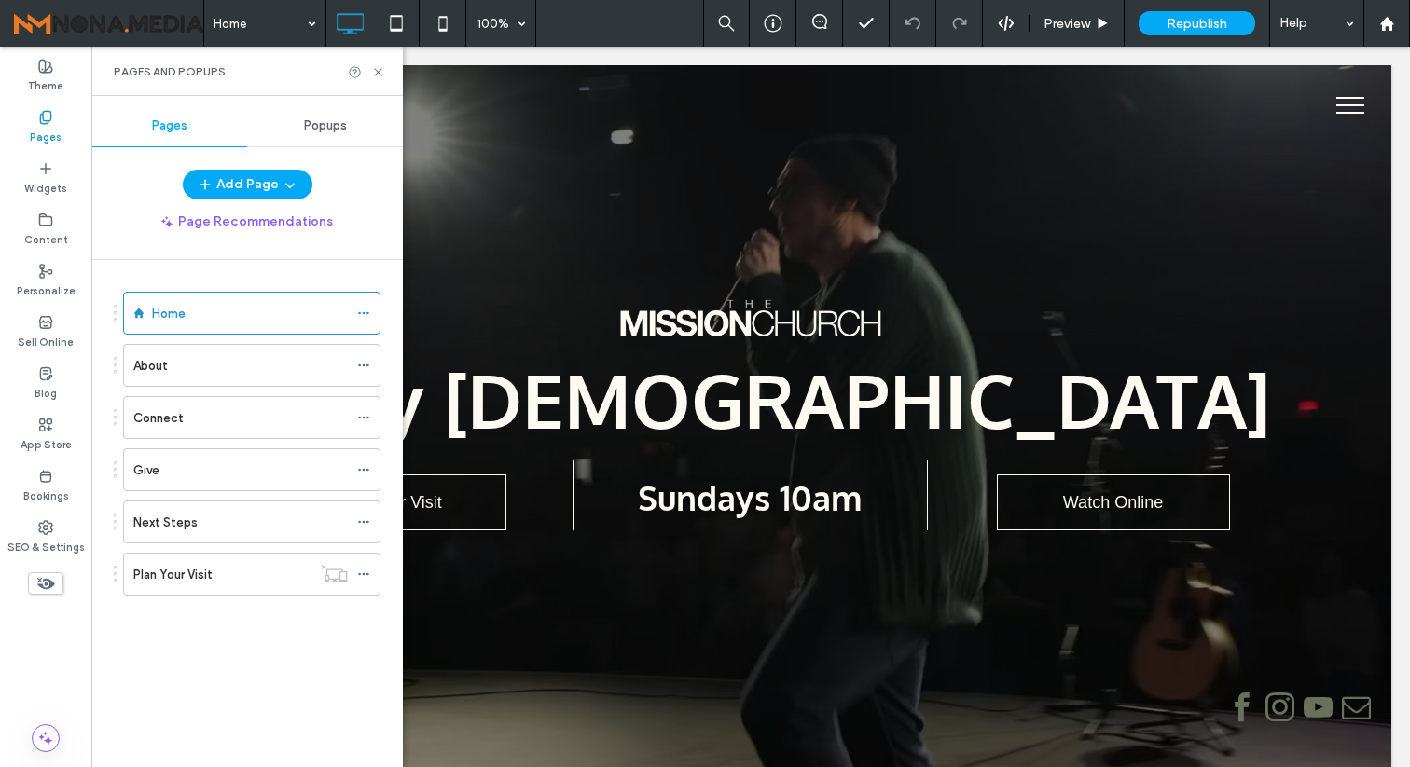
click at [214, 514] on div "Next Steps" at bounding box center [240, 523] width 214 height 20
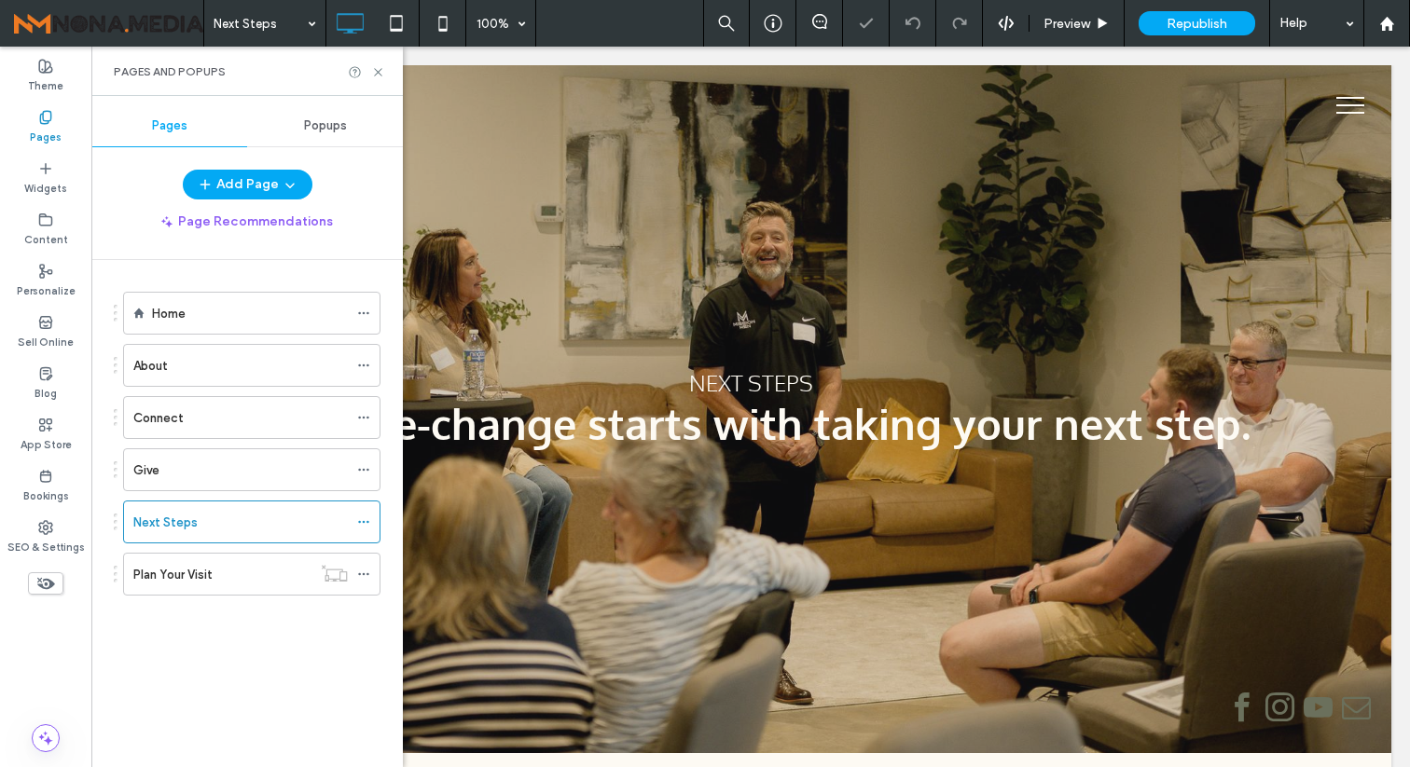
click at [366, 70] on div at bounding box center [366, 72] width 37 height 14
click at [379, 72] on icon at bounding box center [378, 72] width 14 height 14
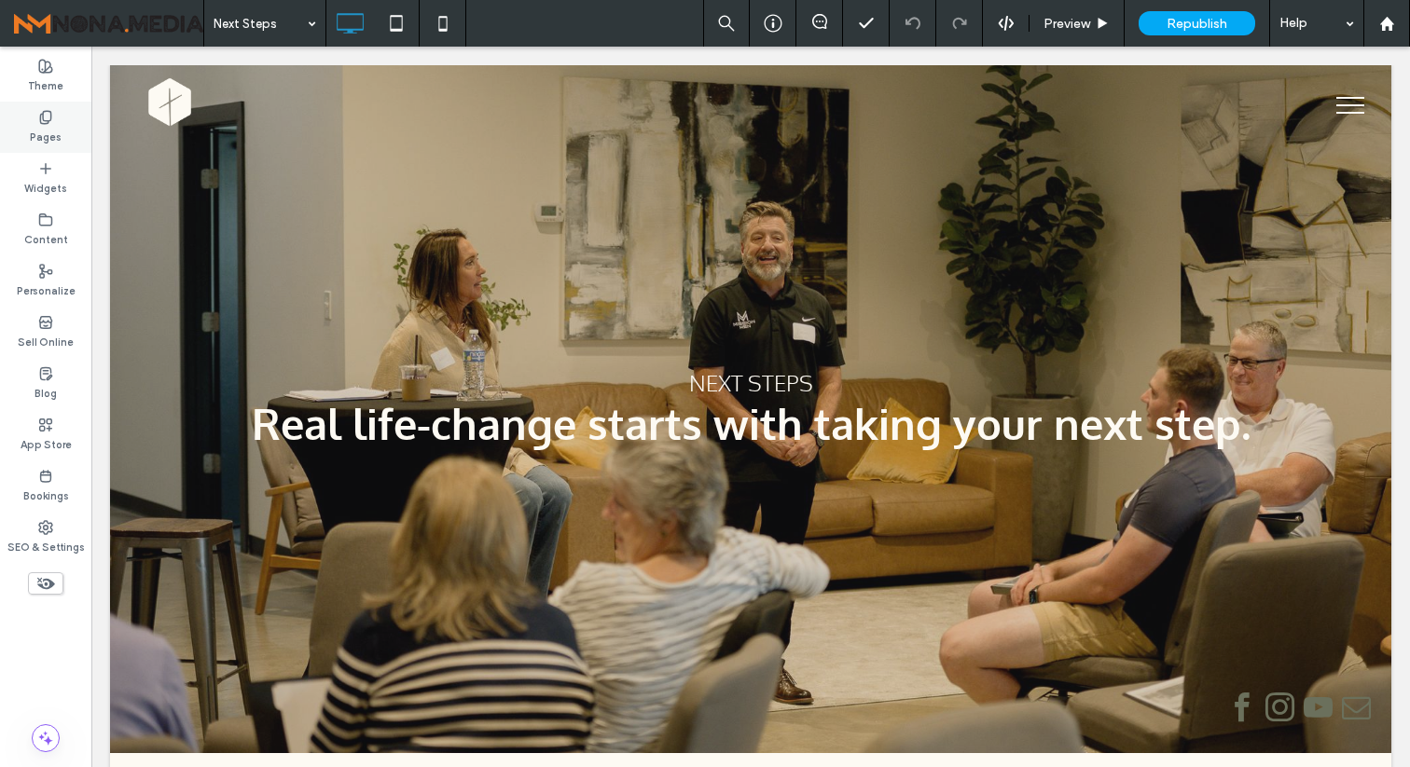
click at [49, 117] on icon at bounding box center [45, 117] width 15 height 15
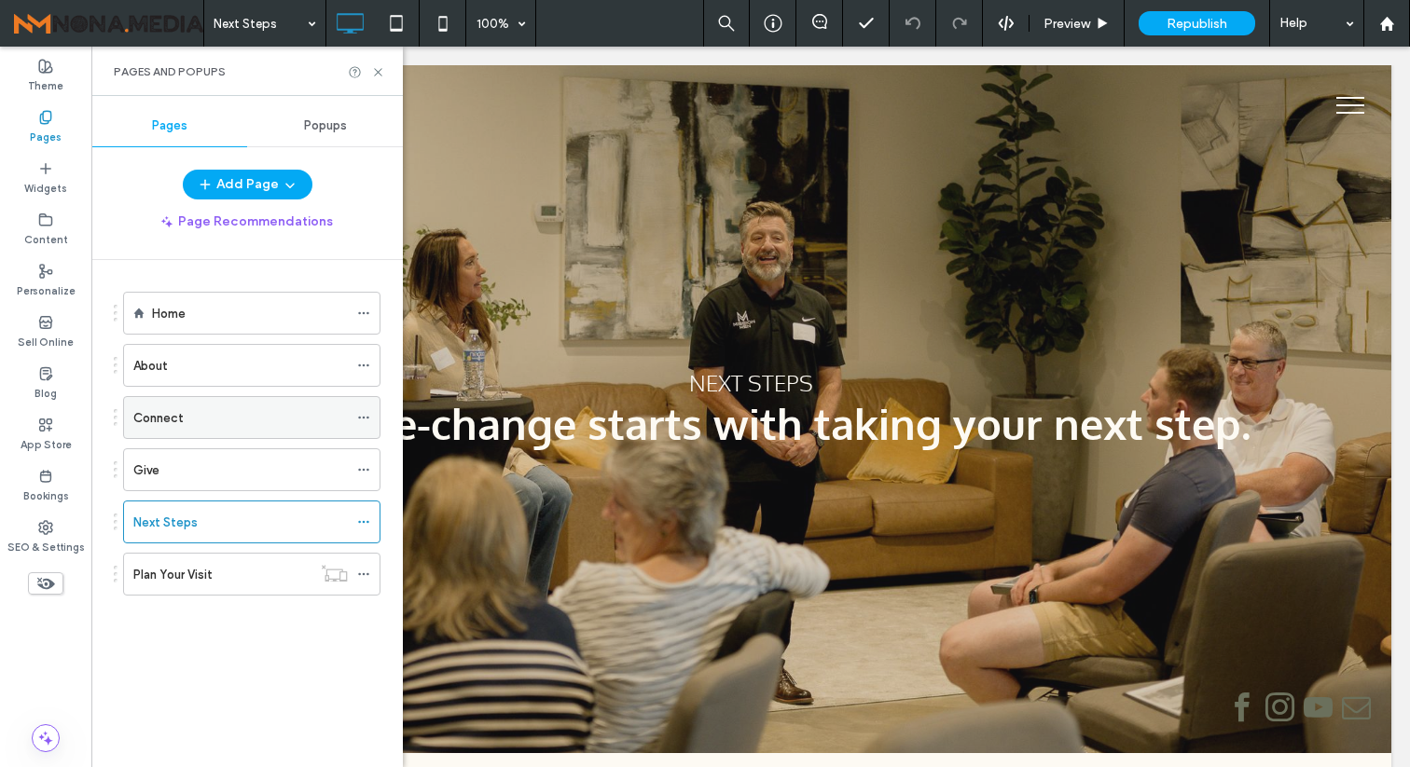
click at [206, 433] on div "Connect" at bounding box center [240, 417] width 214 height 41
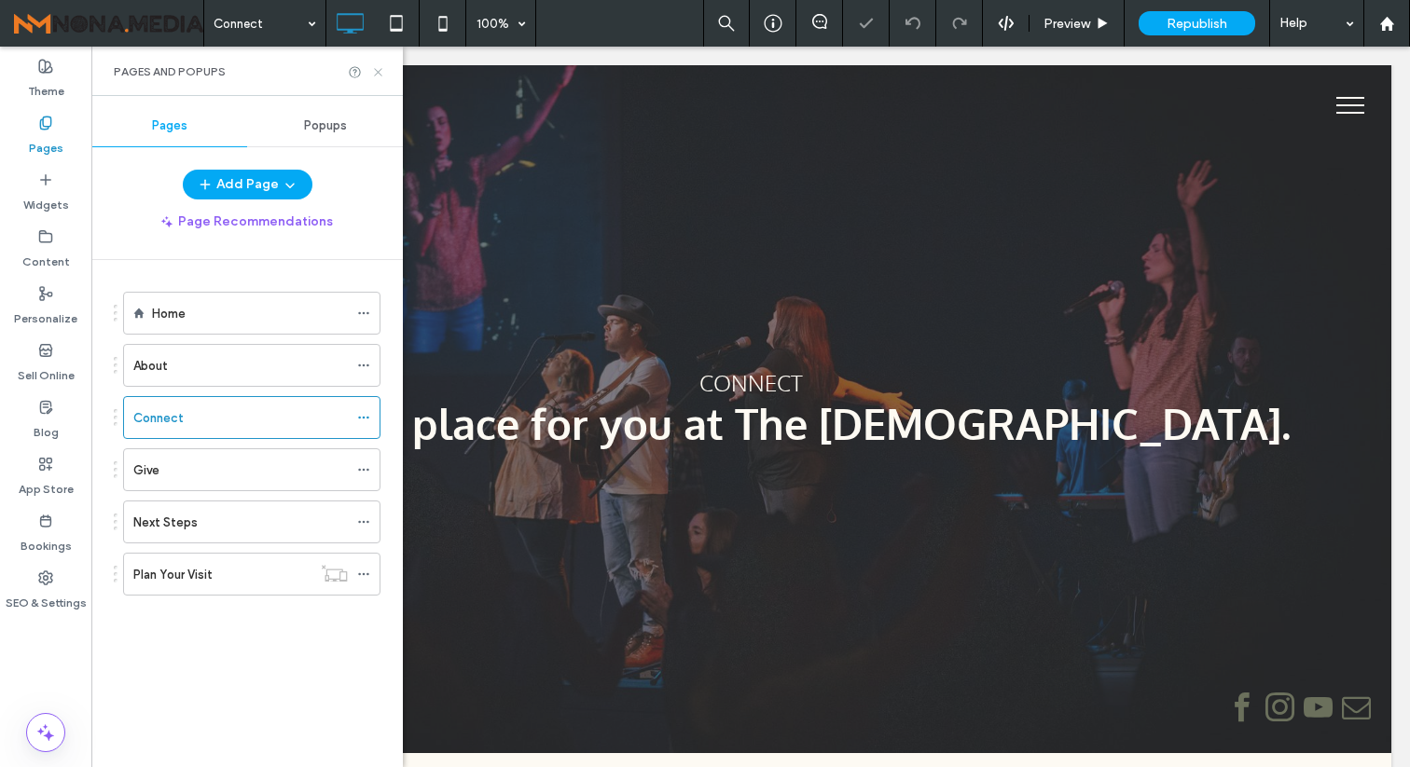
drag, startPoint x: 374, startPoint y: 68, endPoint x: 283, endPoint y: 21, distance: 102.6
click at [374, 68] on icon at bounding box center [378, 72] width 14 height 14
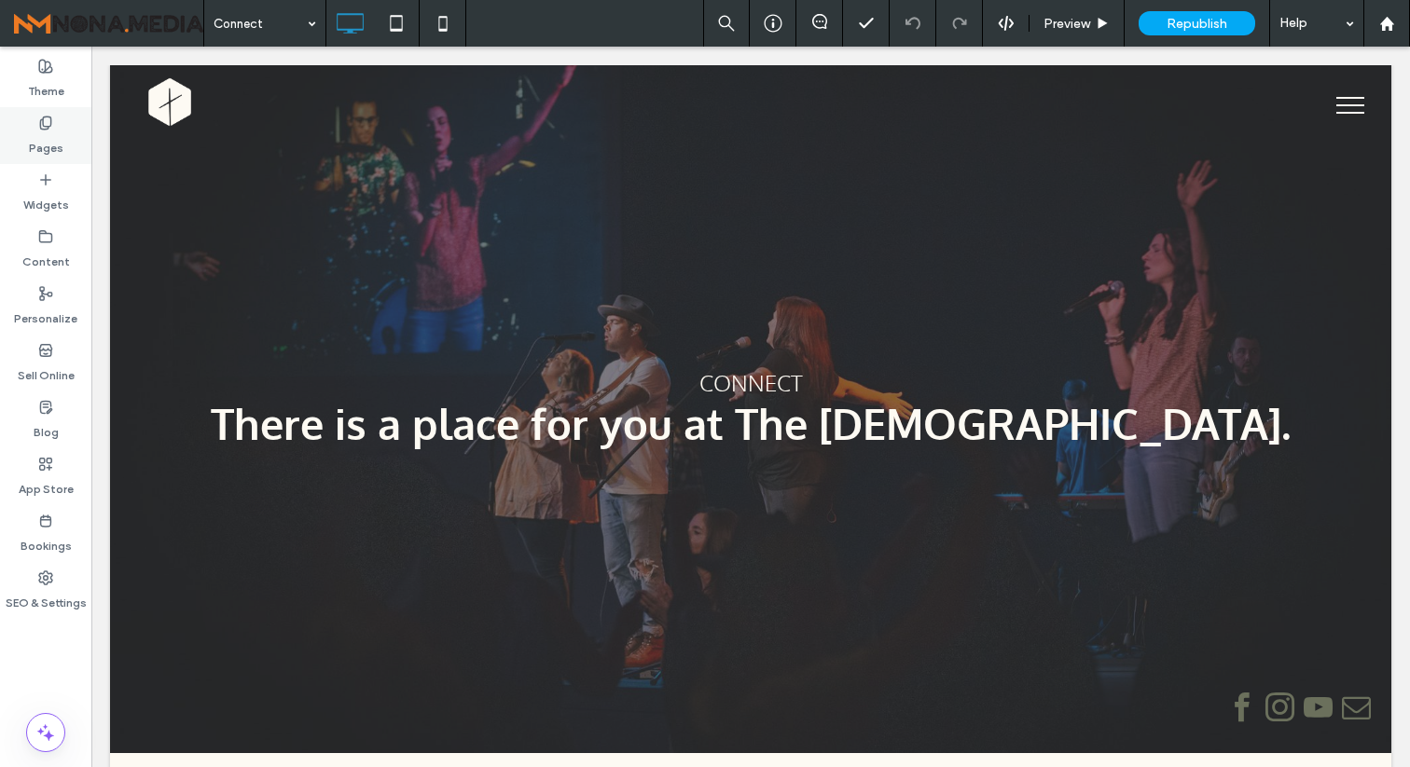
click at [52, 132] on label "Pages" at bounding box center [46, 144] width 34 height 26
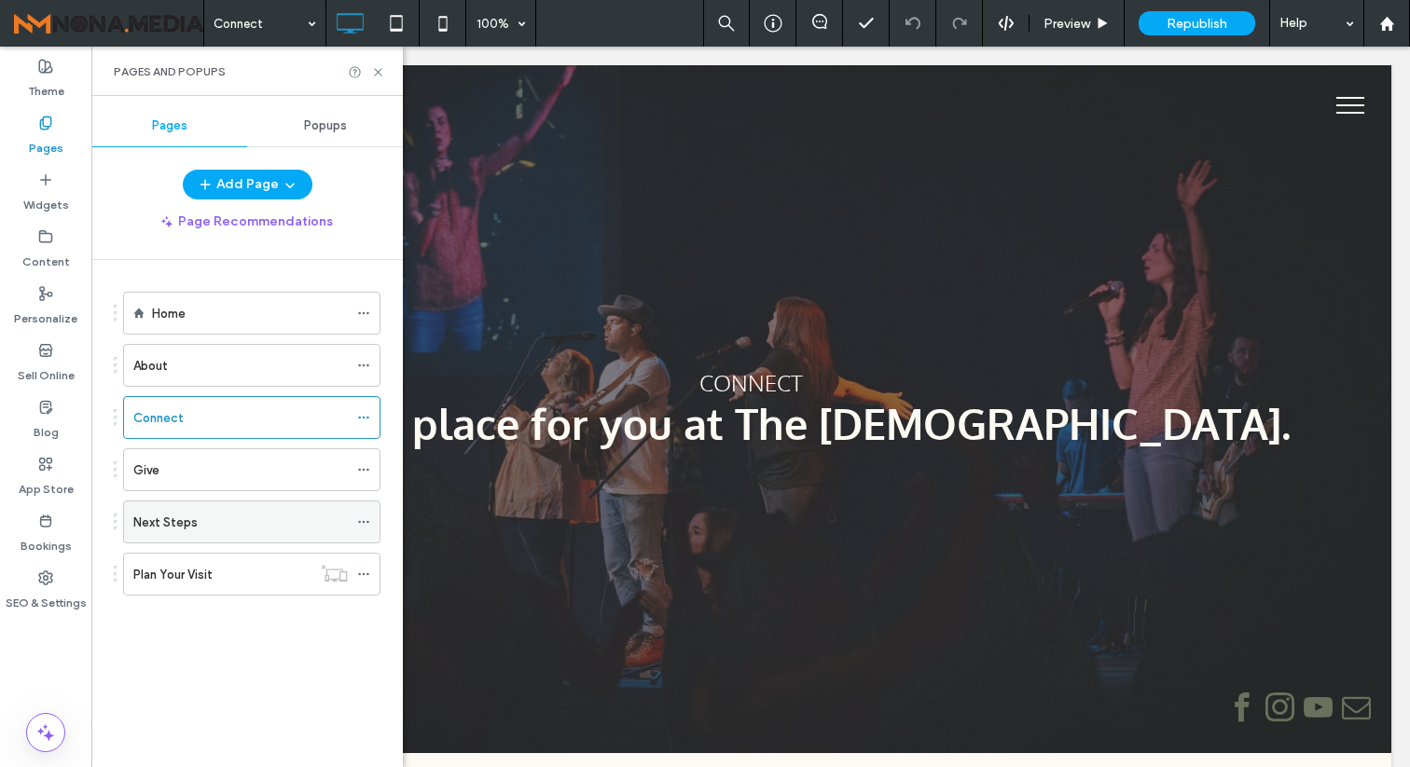
click at [199, 531] on div "Next Steps" at bounding box center [240, 523] width 214 height 20
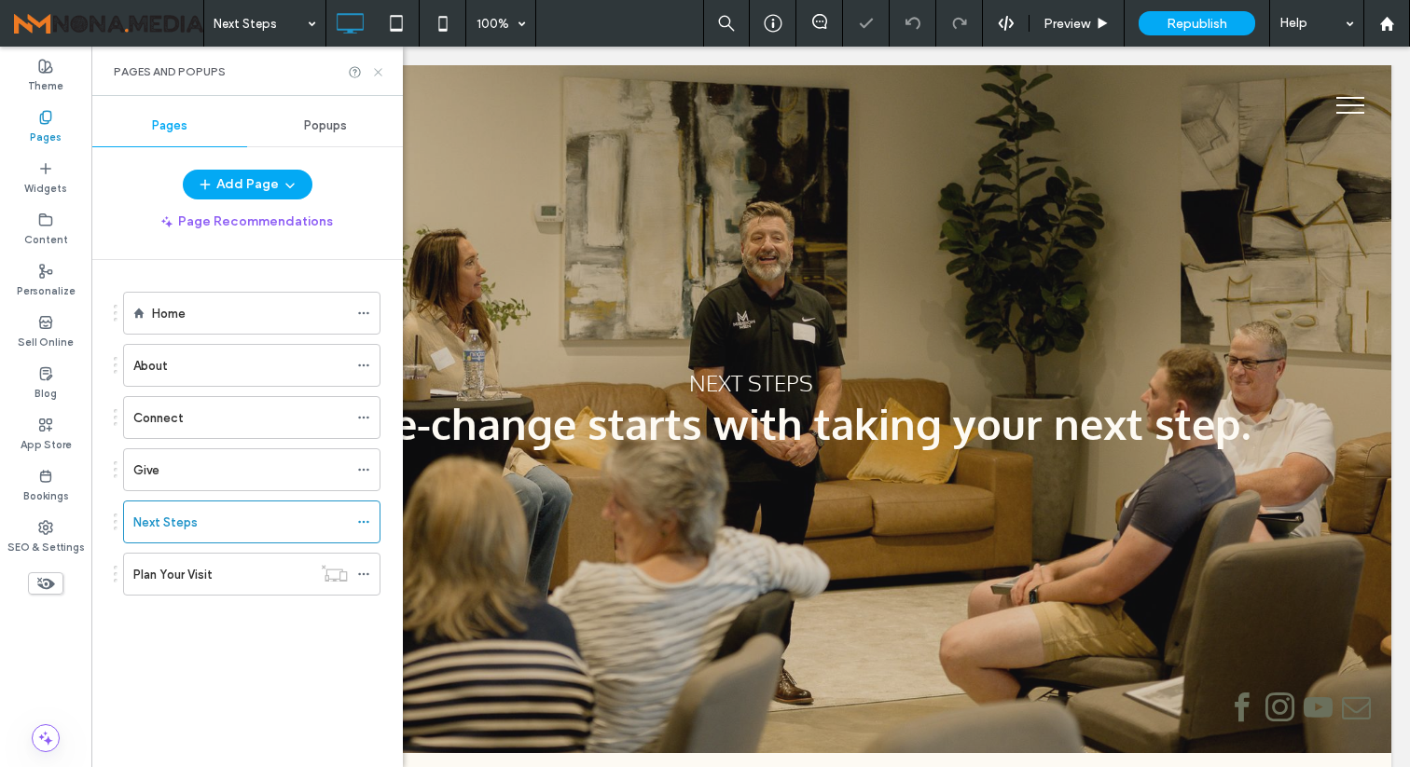
click at [381, 76] on icon at bounding box center [378, 72] width 14 height 14
